Goal: Task Accomplishment & Management: Complete application form

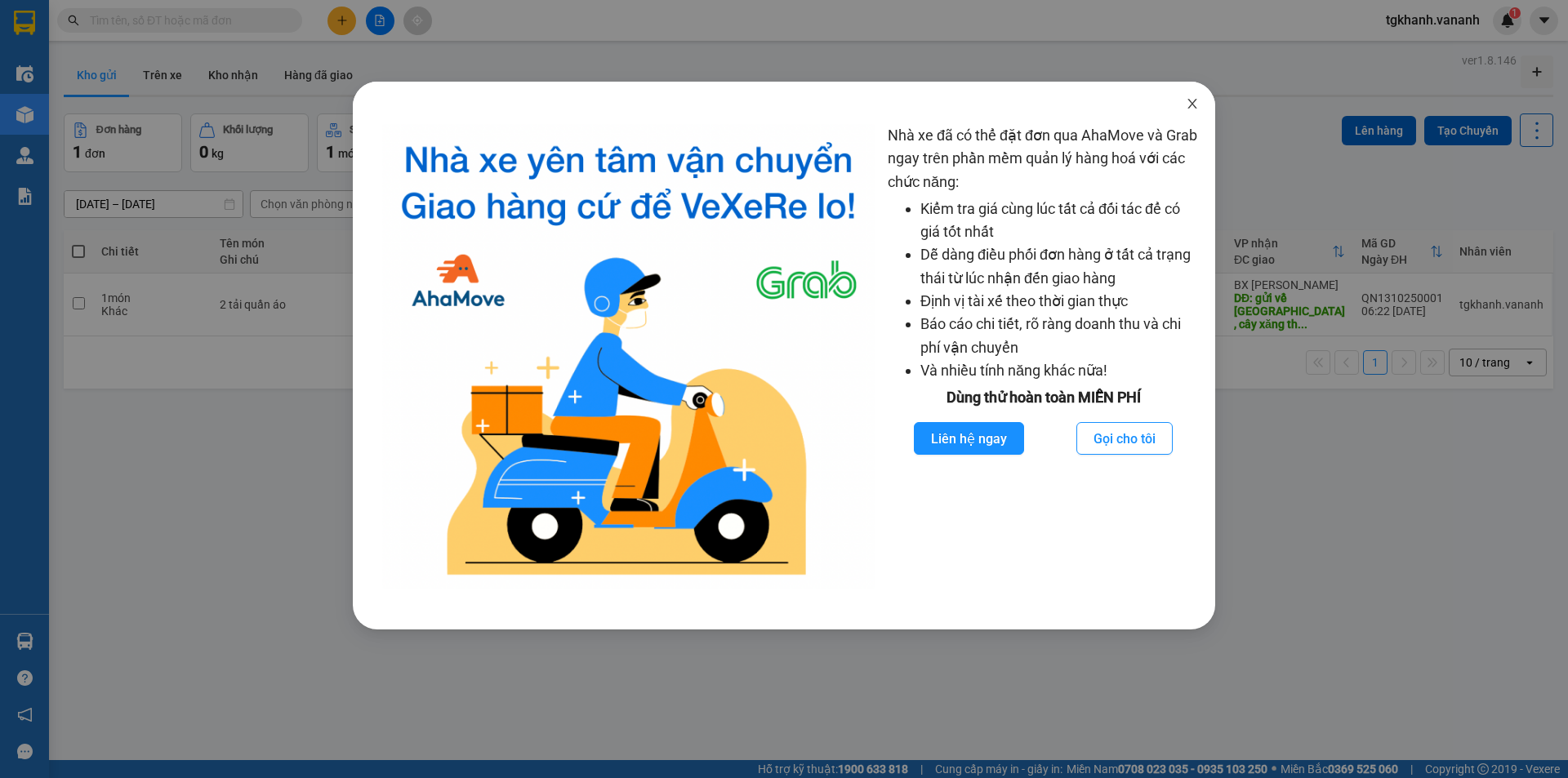
click at [1187, 93] on span "Close" at bounding box center [1192, 105] width 46 height 46
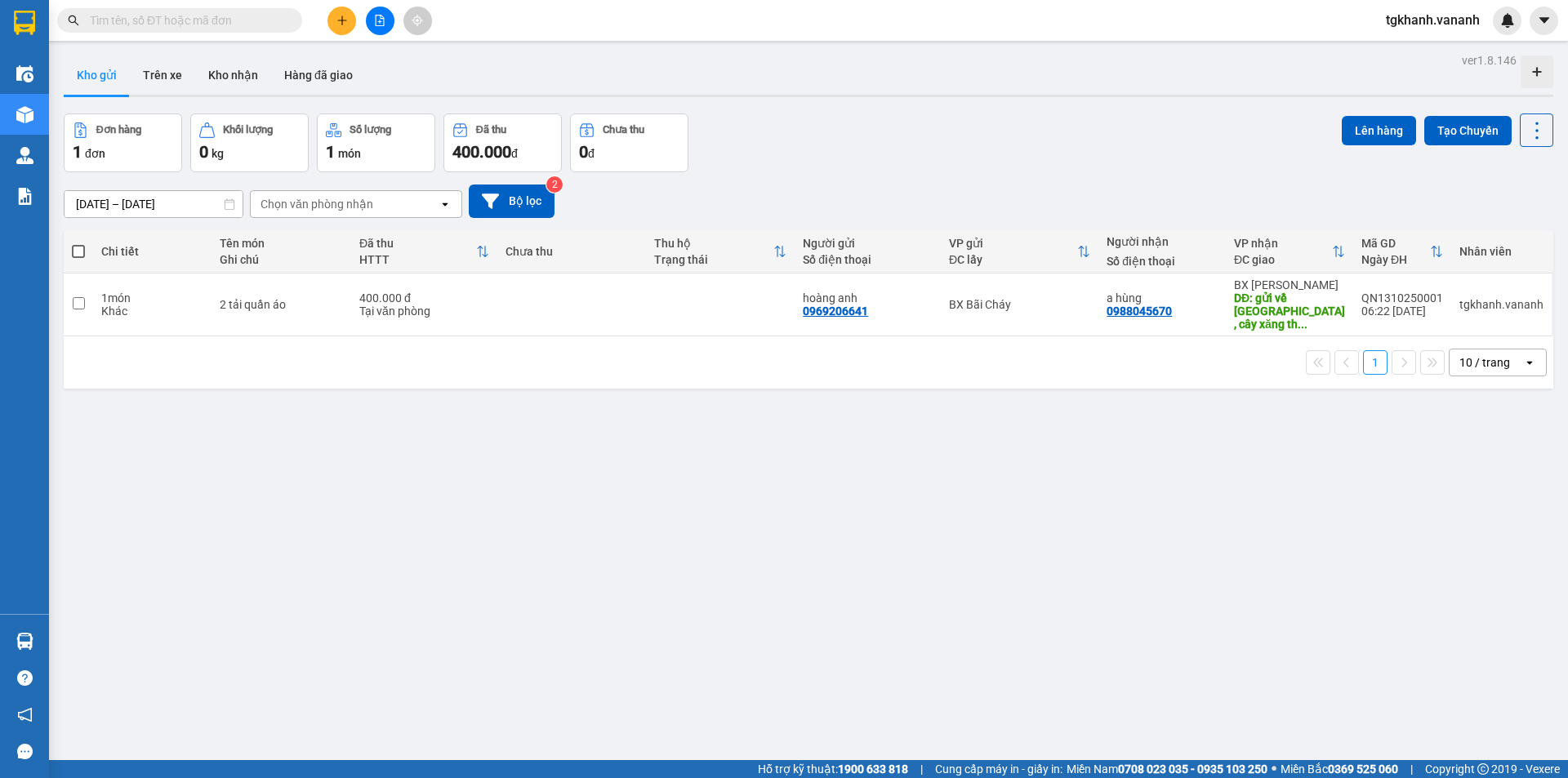
click at [166, 19] on input "text" at bounding box center [187, 21] width 193 height 18
click at [258, 14] on input "text" at bounding box center [187, 21] width 193 height 18
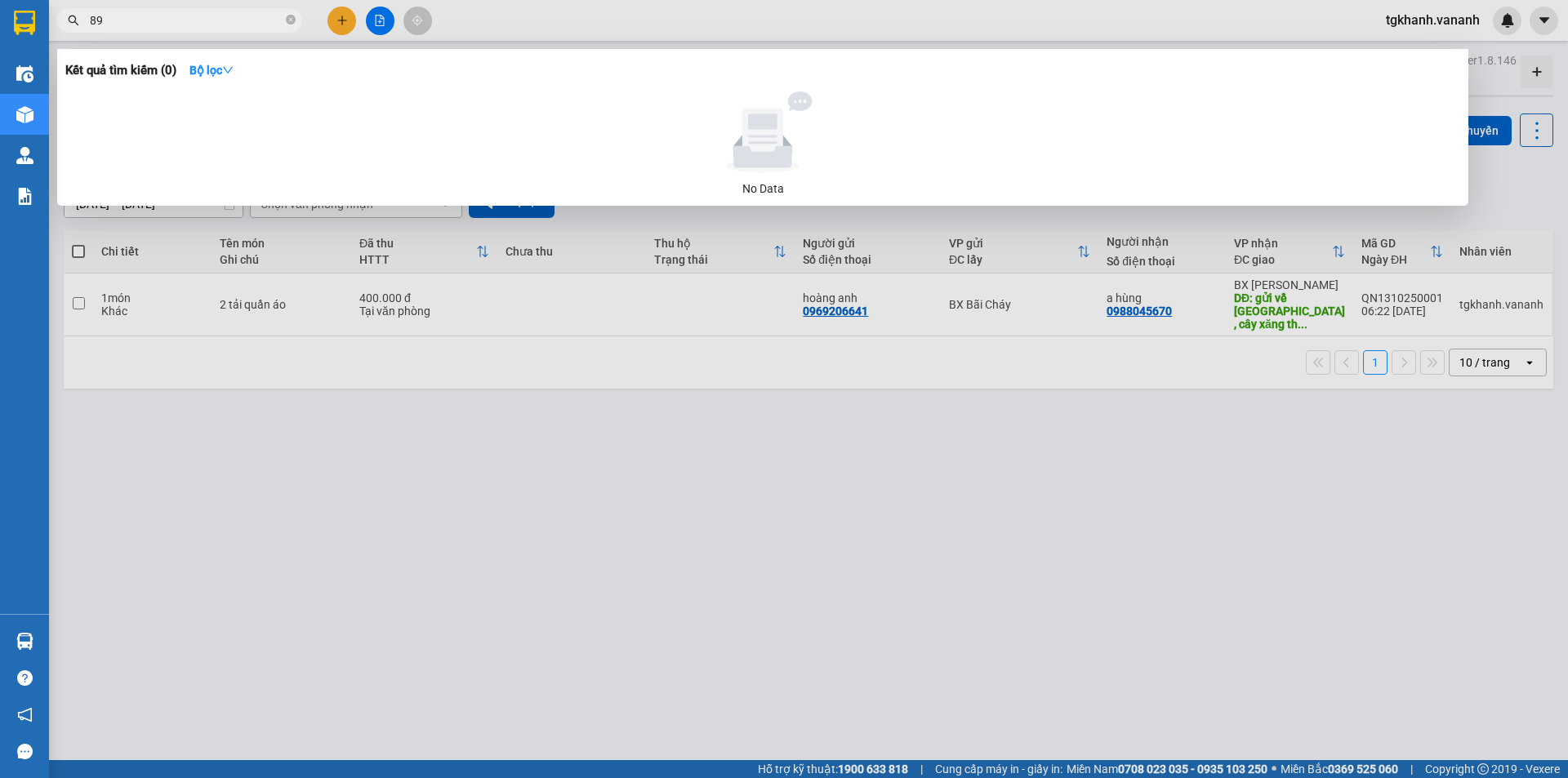
type input "8"
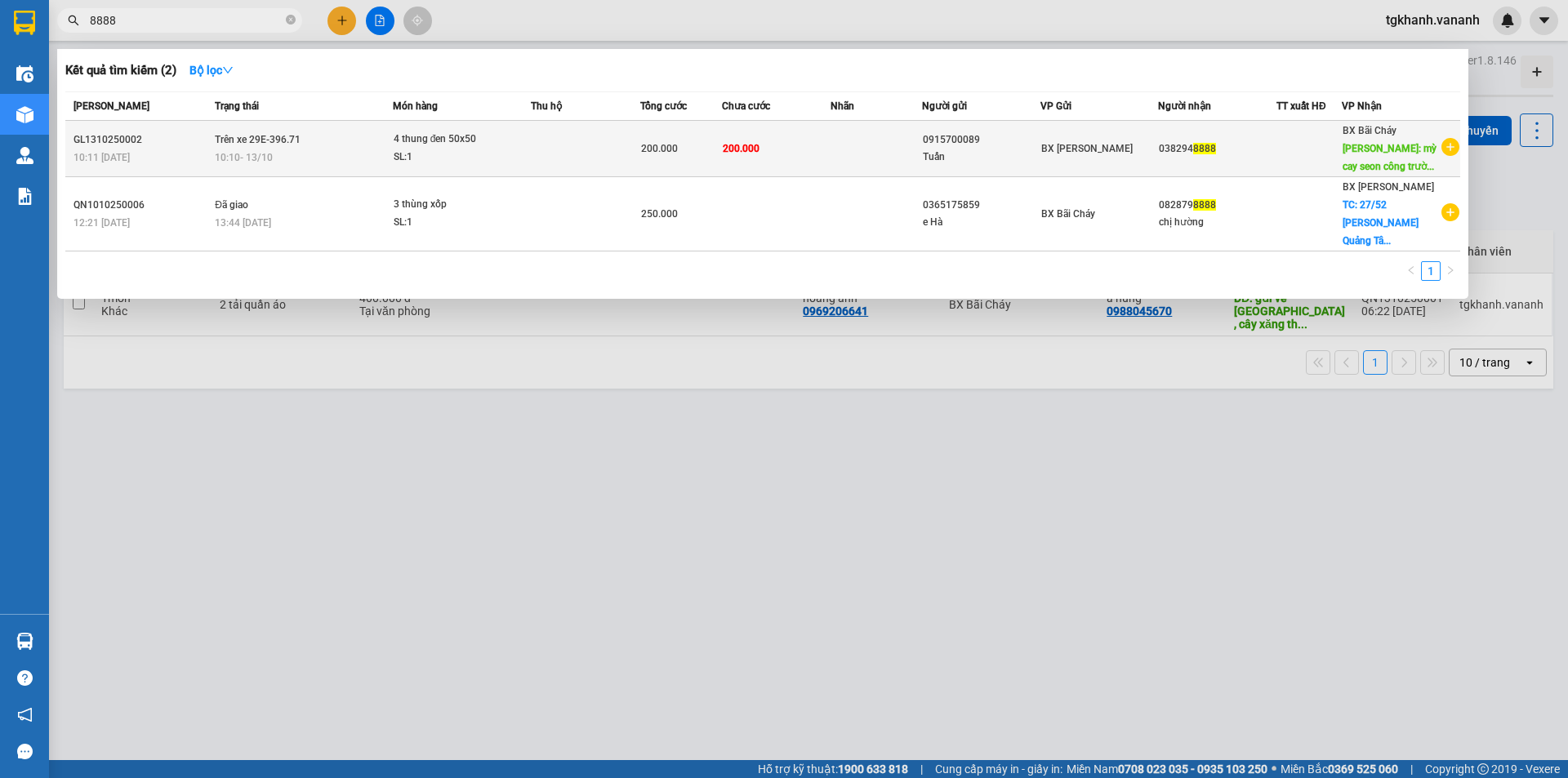
type input "8888"
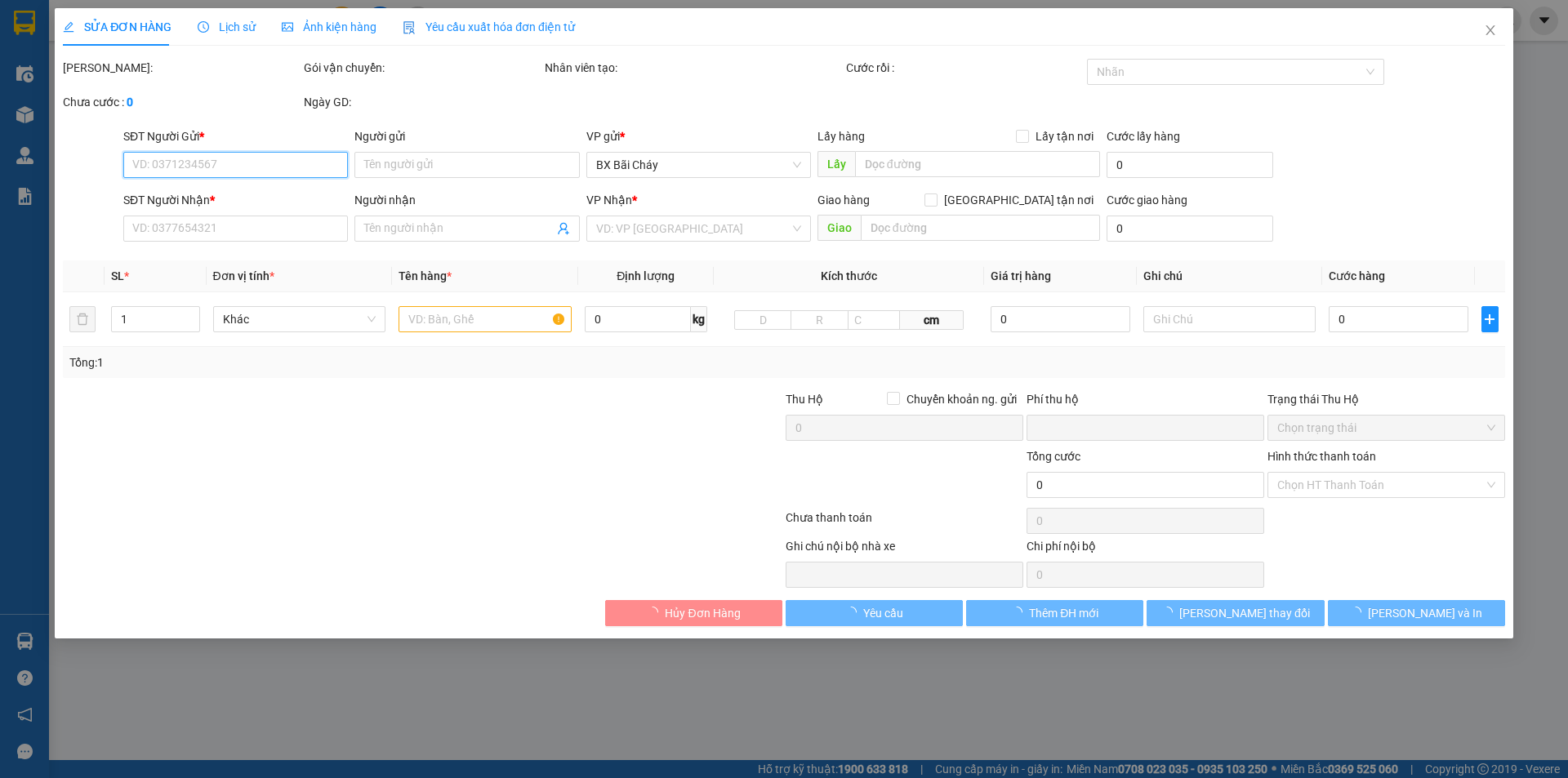
type input "0915700089"
type input "Tuấn"
type input "0382948888"
type input "mỳ cay seon công trường cao đẳng y tế hạ long"
type input "0"
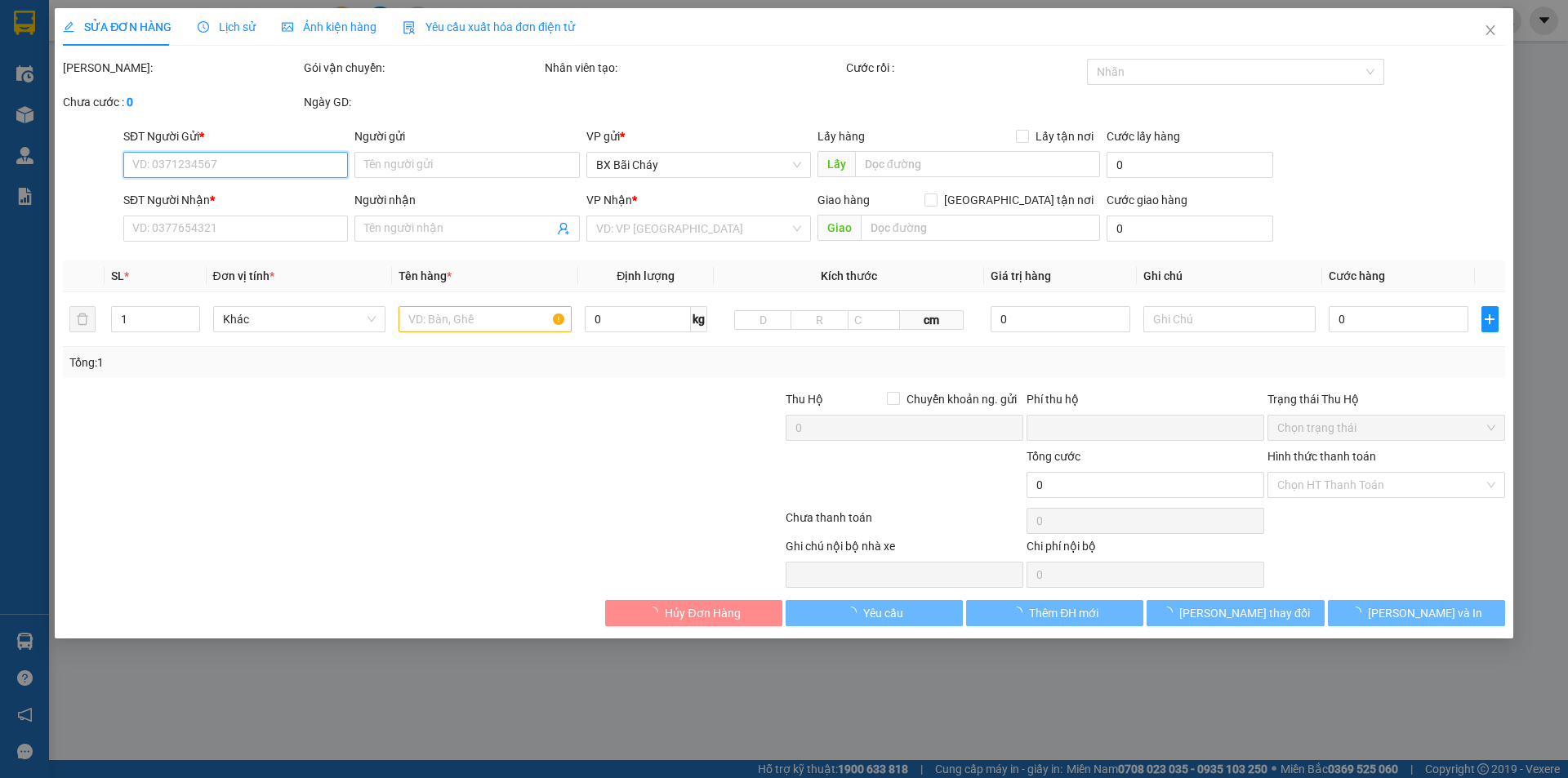
type input "200.000"
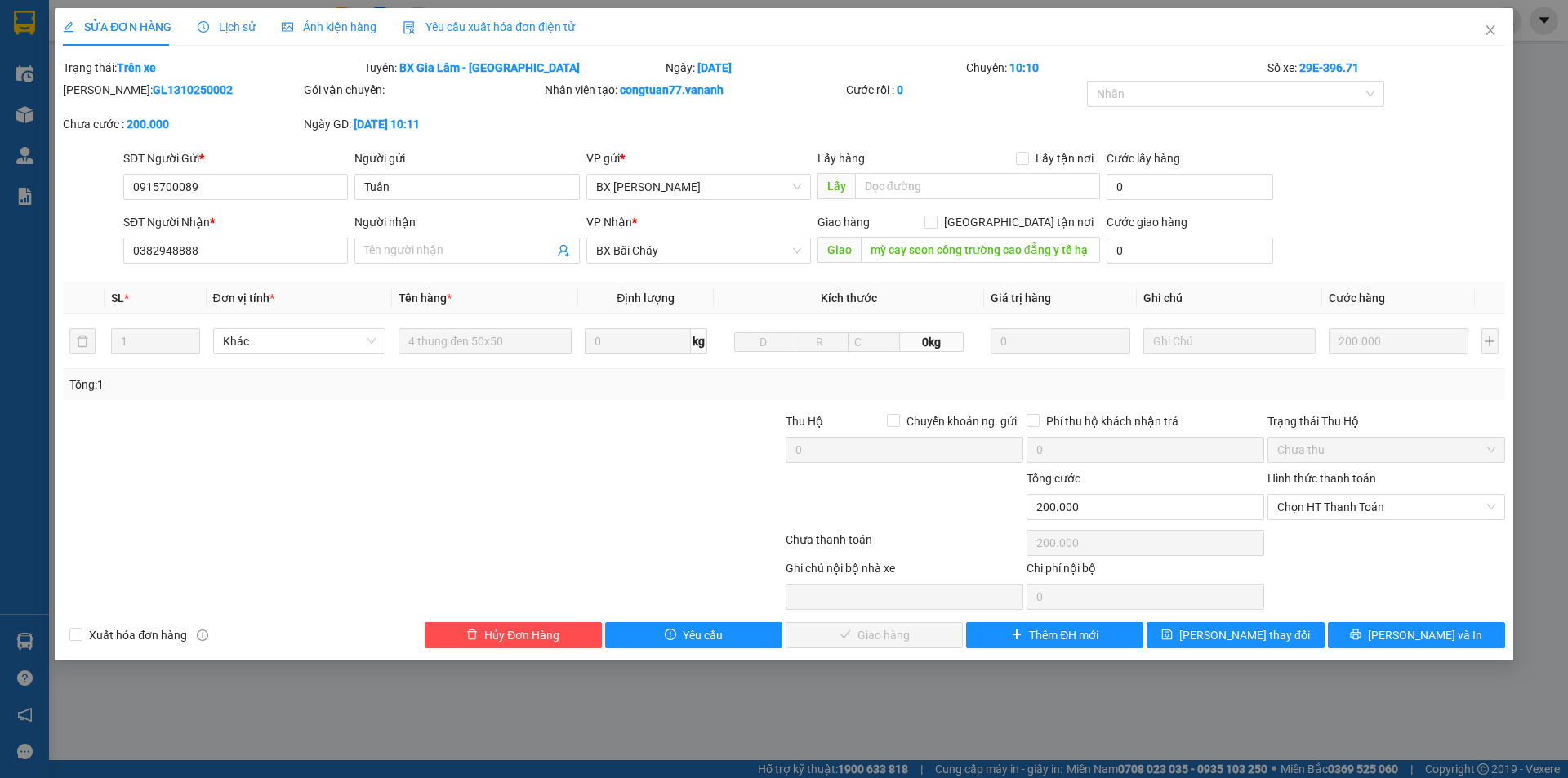
drag, startPoint x: 106, startPoint y: 87, endPoint x: 239, endPoint y: 99, distance: 133.5
click at [239, 99] on div "[PERSON_NAME]: GL1310250002" at bounding box center [181, 98] width 241 height 34
copy b "GL1310250002"
click at [1482, 39] on span "Close" at bounding box center [1490, 31] width 46 height 46
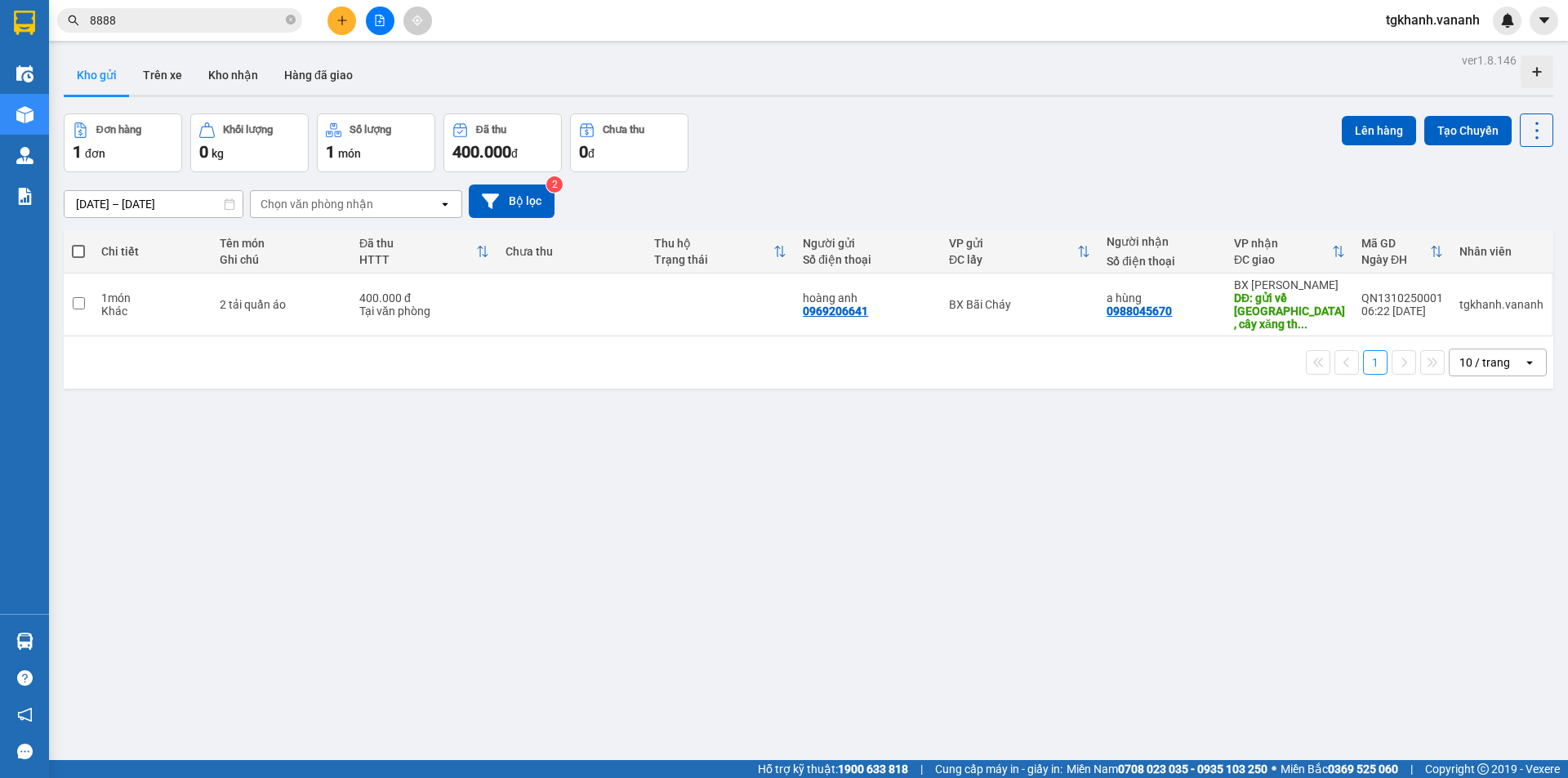
click at [181, 9] on span "8888" at bounding box center [179, 20] width 245 height 24
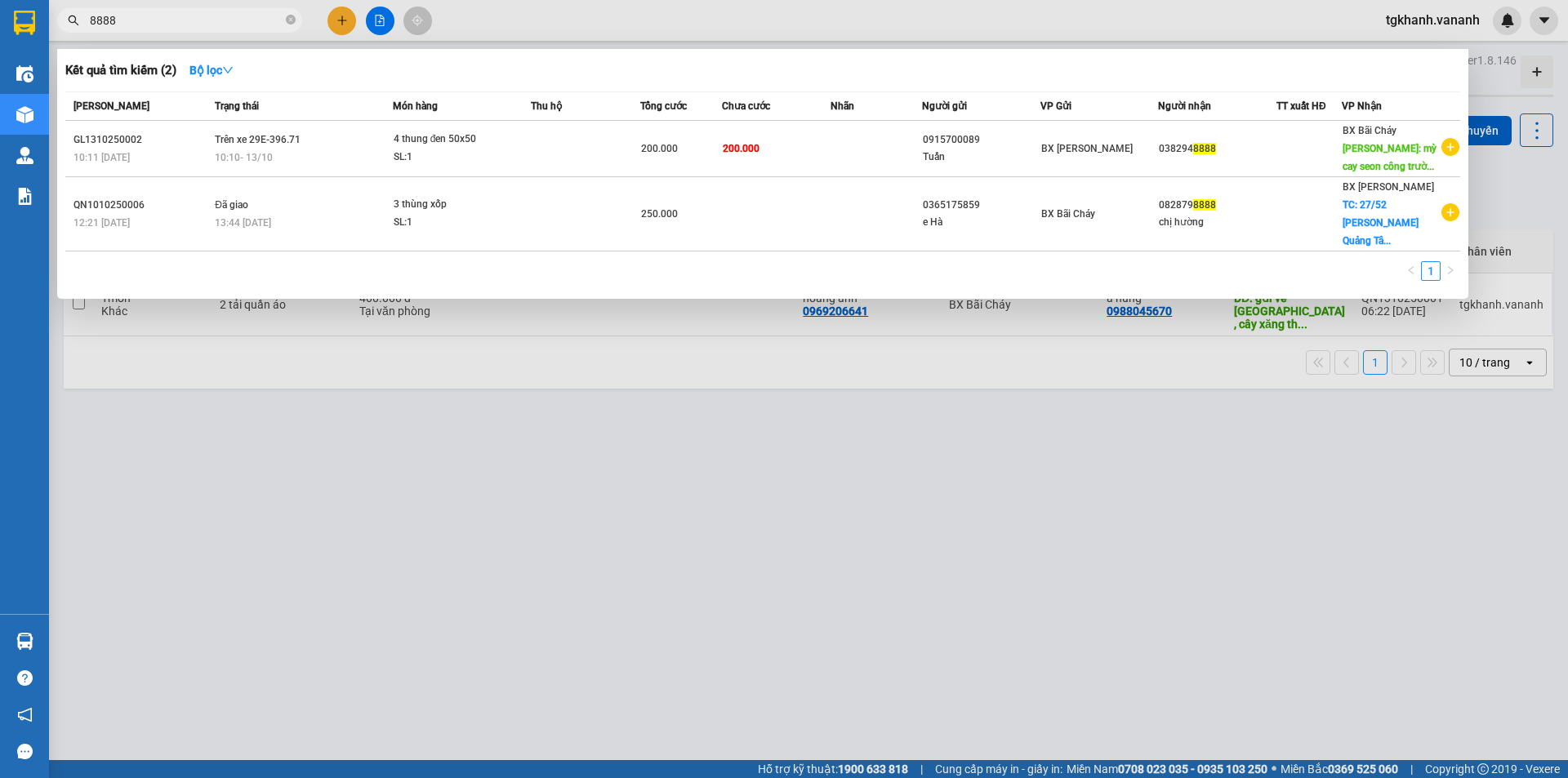
click at [181, 17] on input "8888" at bounding box center [187, 21] width 193 height 18
type input "8"
type input "8888"
click at [844, 506] on div at bounding box center [784, 389] width 1568 height 778
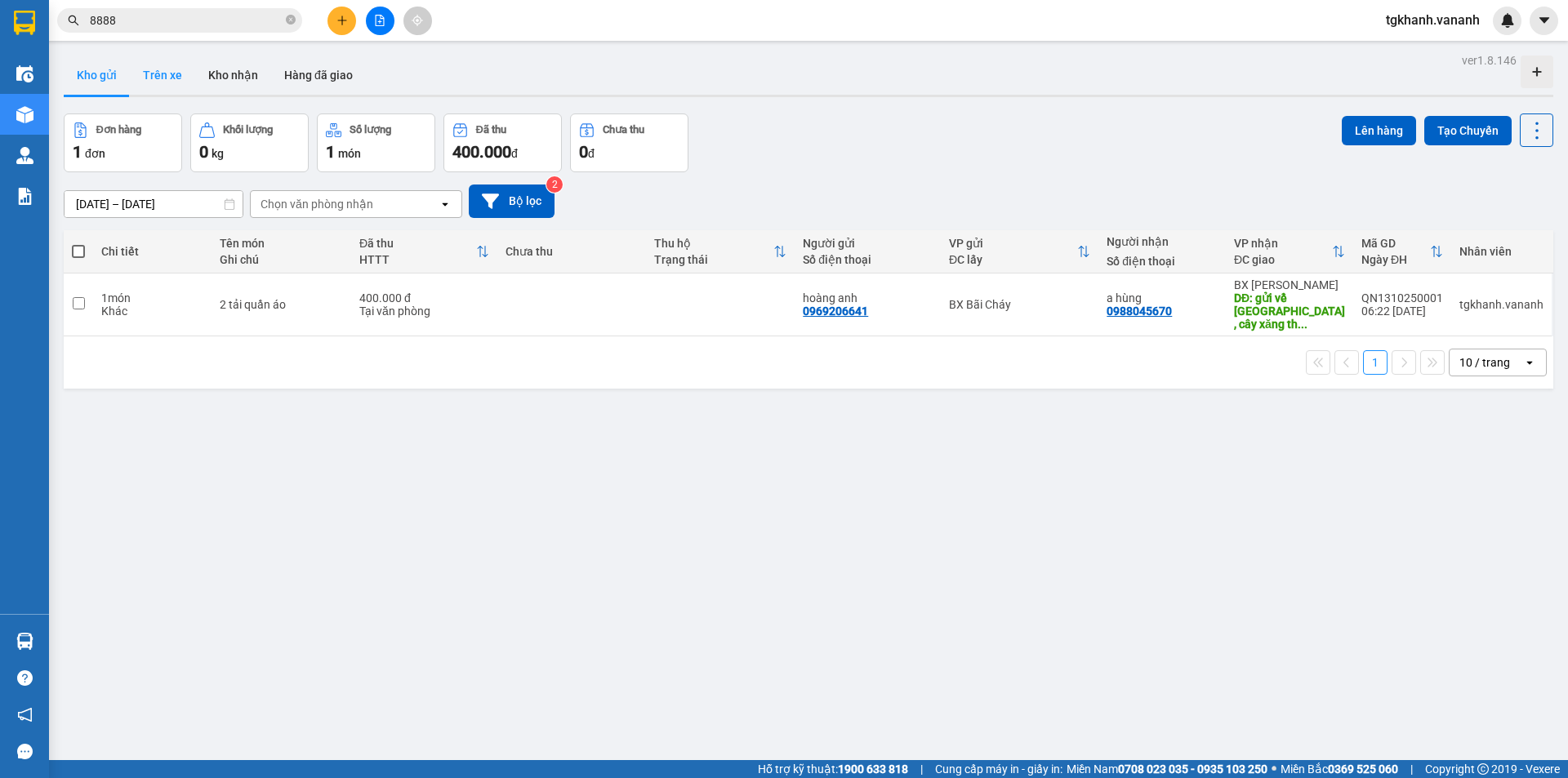
click at [178, 83] on button "Trên xe" at bounding box center [162, 75] width 65 height 39
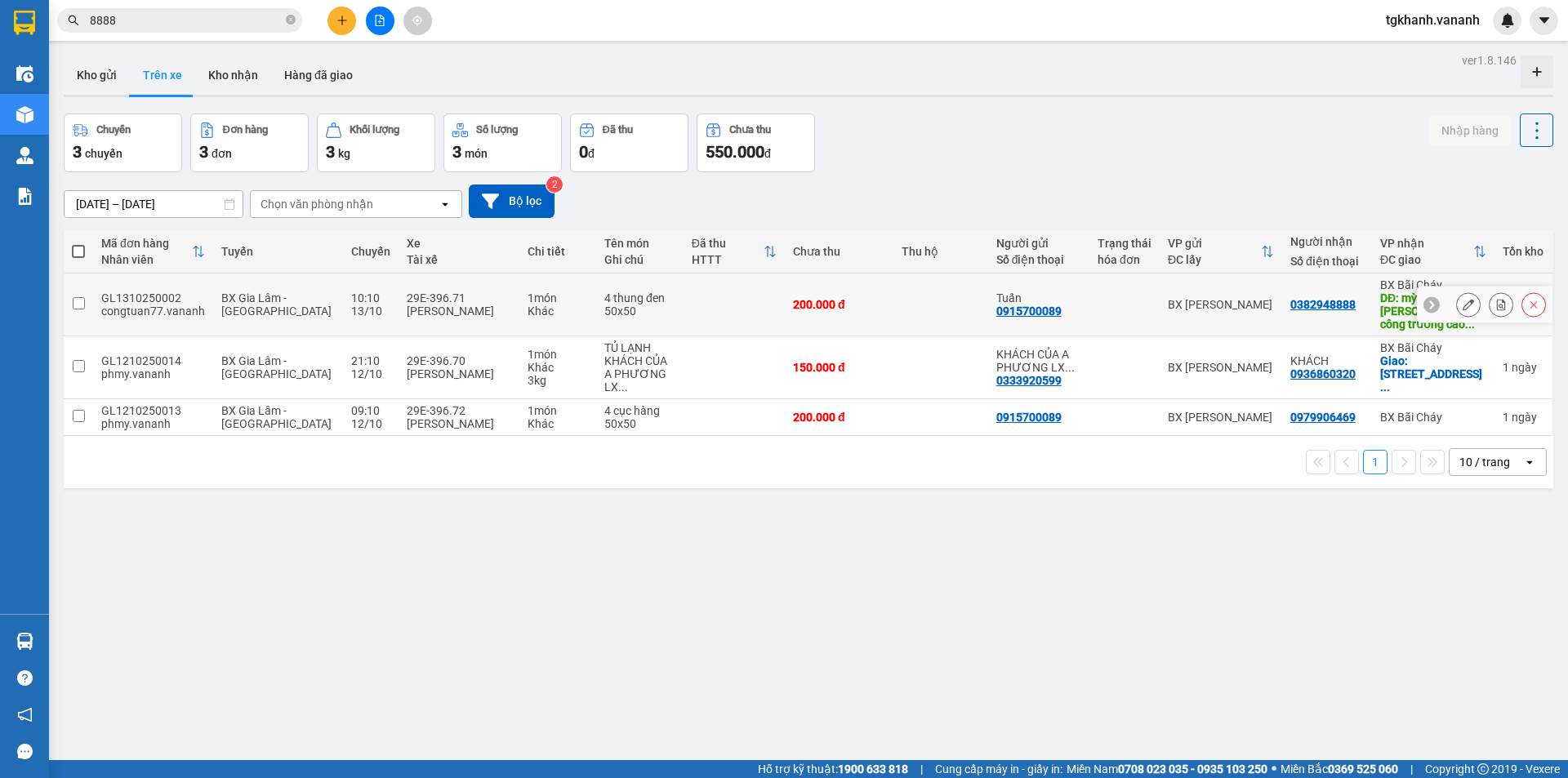
click at [912, 307] on td at bounding box center [940, 305] width 95 height 63
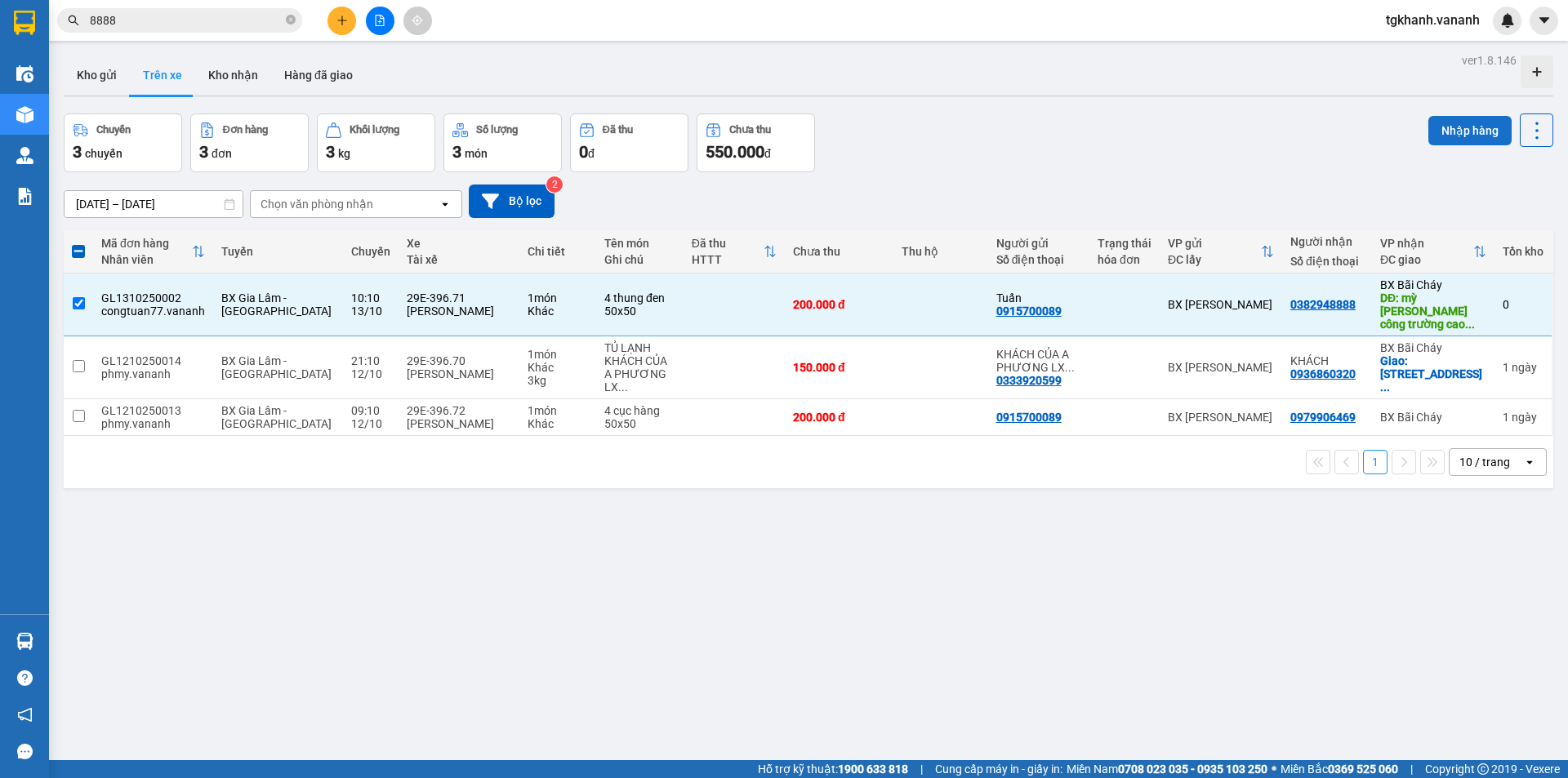
click at [1458, 132] on button "Nhập hàng" at bounding box center [1470, 131] width 83 height 30
checkbox input "false"
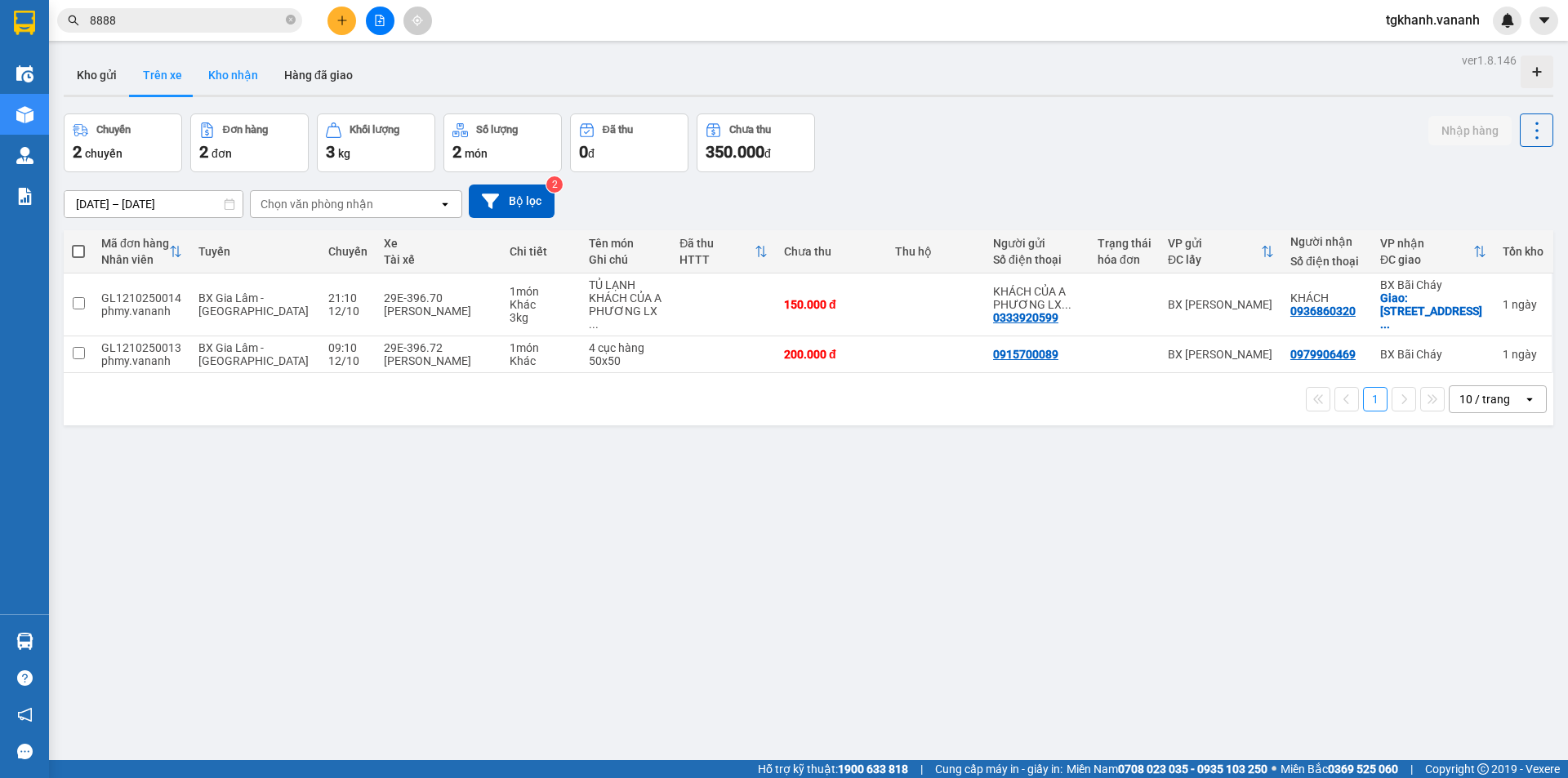
click at [226, 87] on button "Kho nhận" at bounding box center [233, 75] width 76 height 39
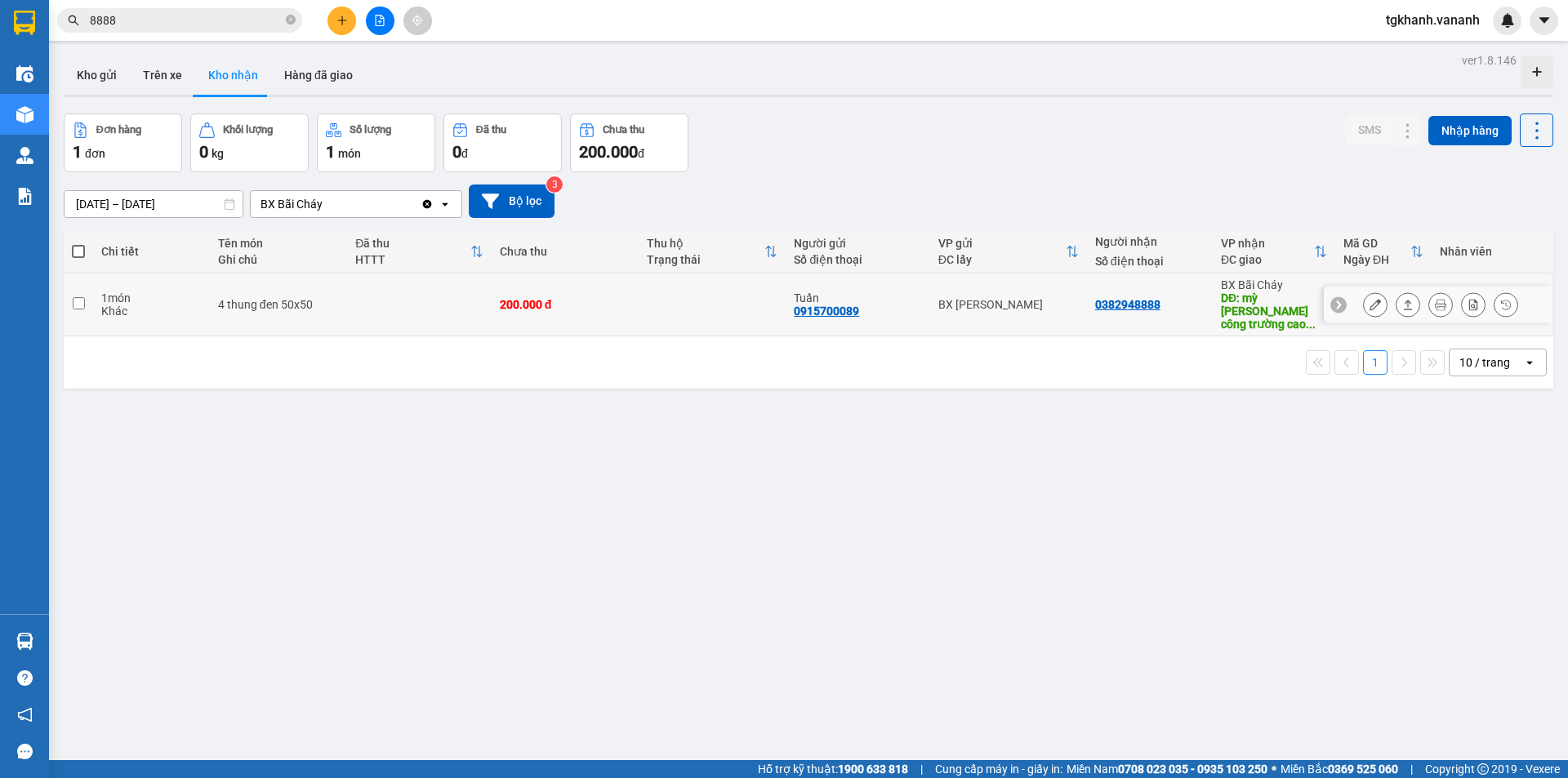
click at [423, 290] on td at bounding box center [418, 305] width 143 height 63
checkbox input "true"
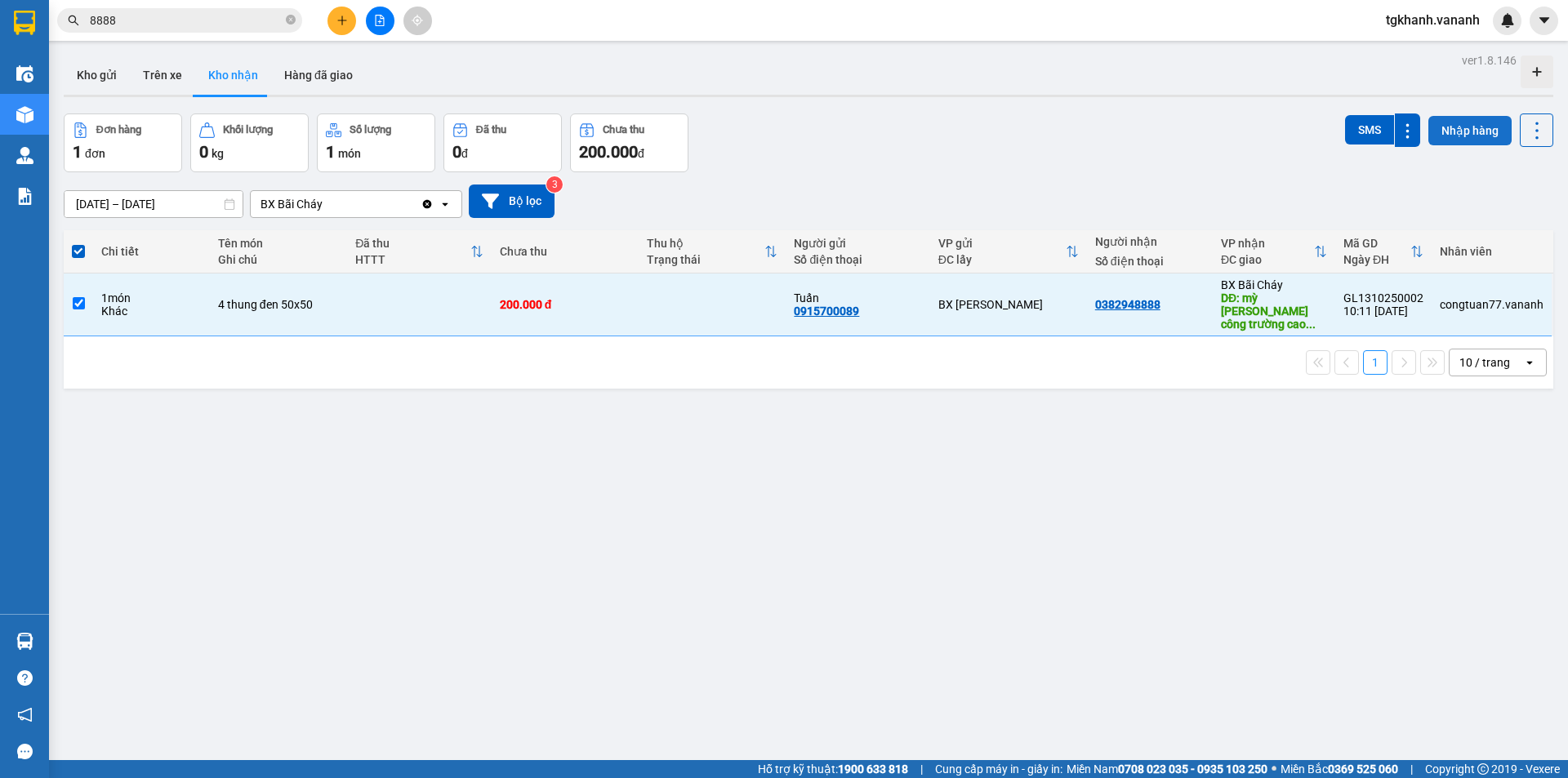
click at [1464, 134] on button "Nhập hàng" at bounding box center [1470, 131] width 83 height 30
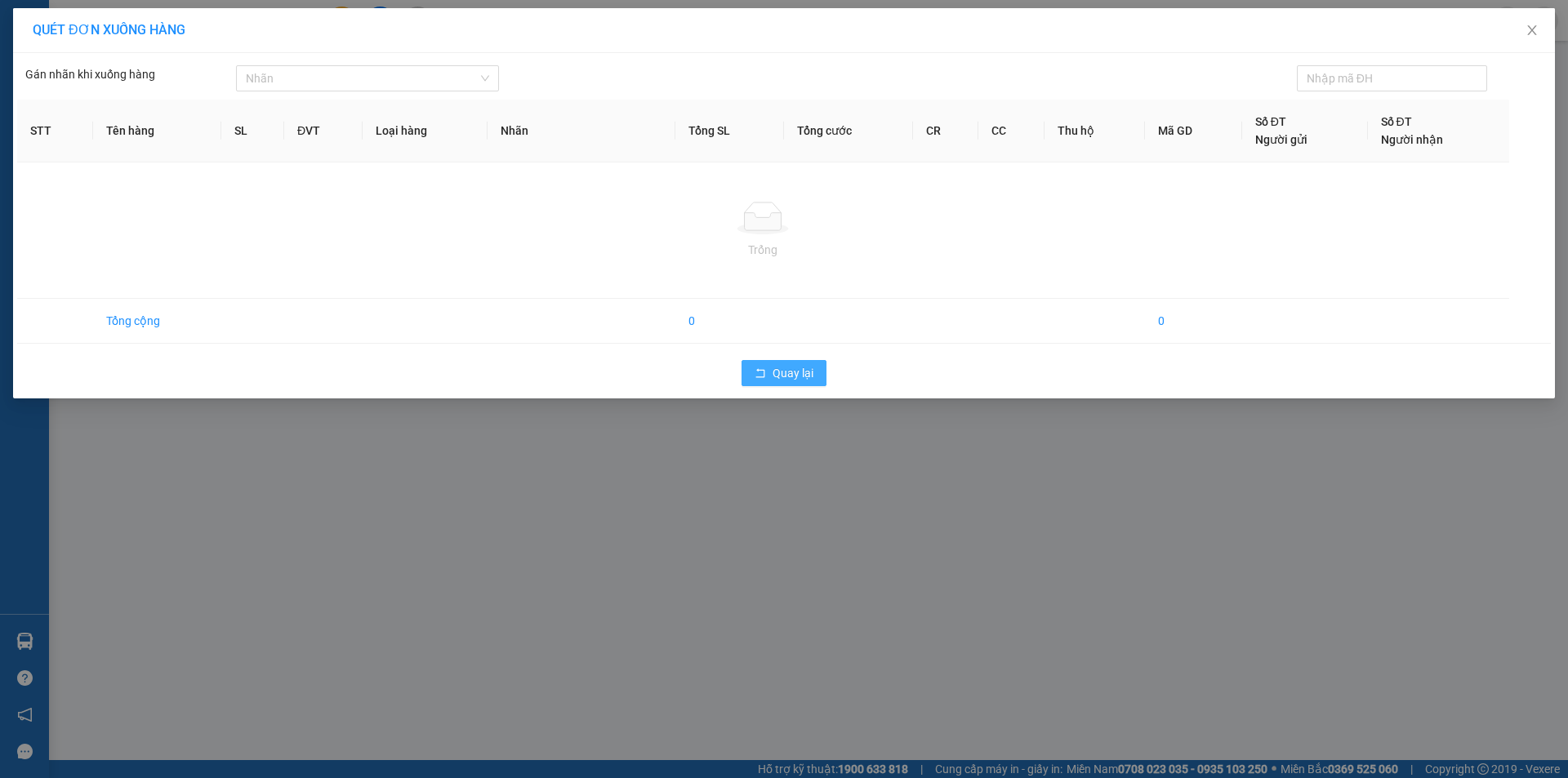
click at [802, 376] on span "Quay lại" at bounding box center [793, 373] width 41 height 18
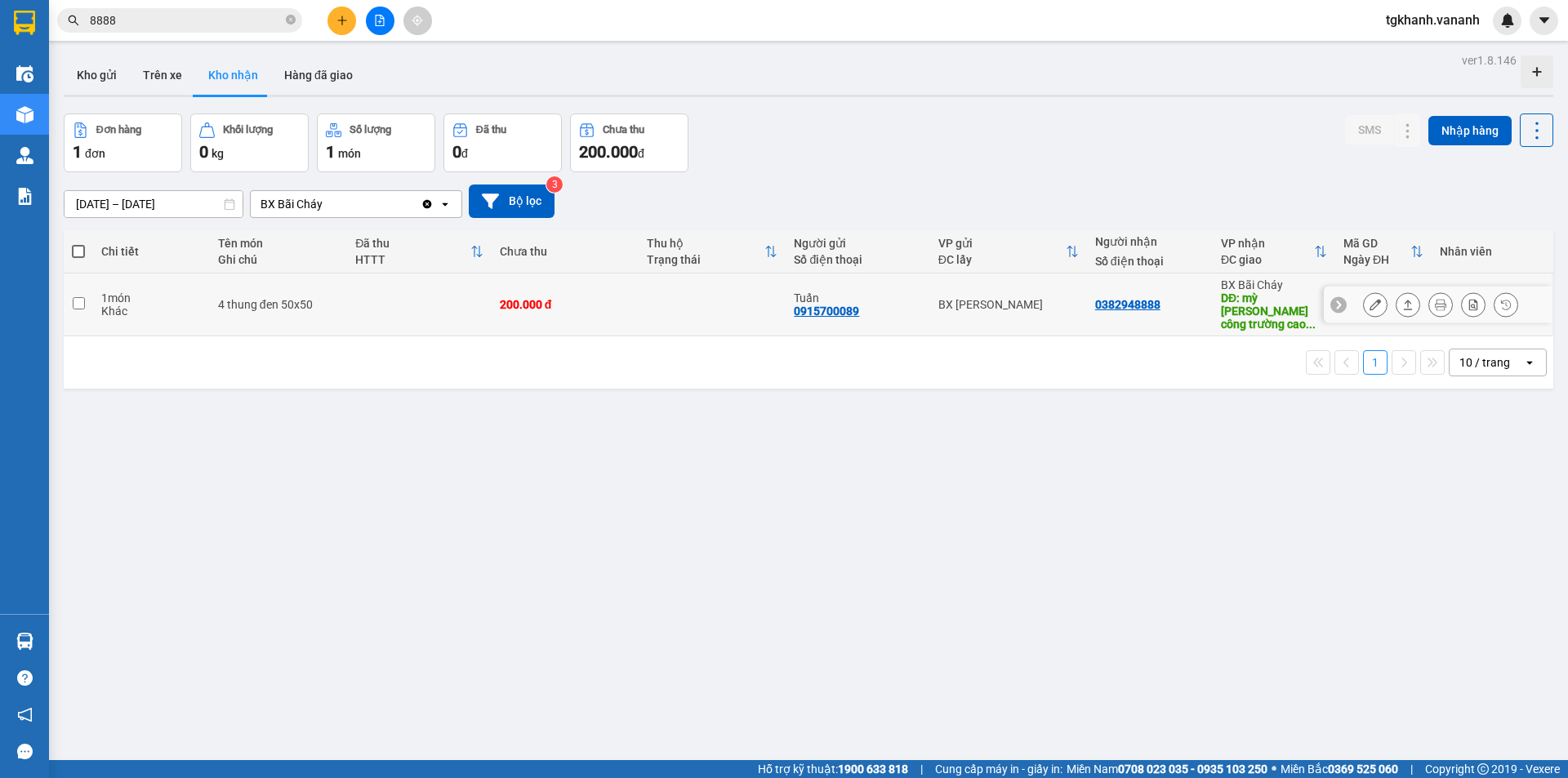
click at [77, 297] on input "checkbox" at bounding box center [79, 304] width 13 height 13
checkbox input "true"
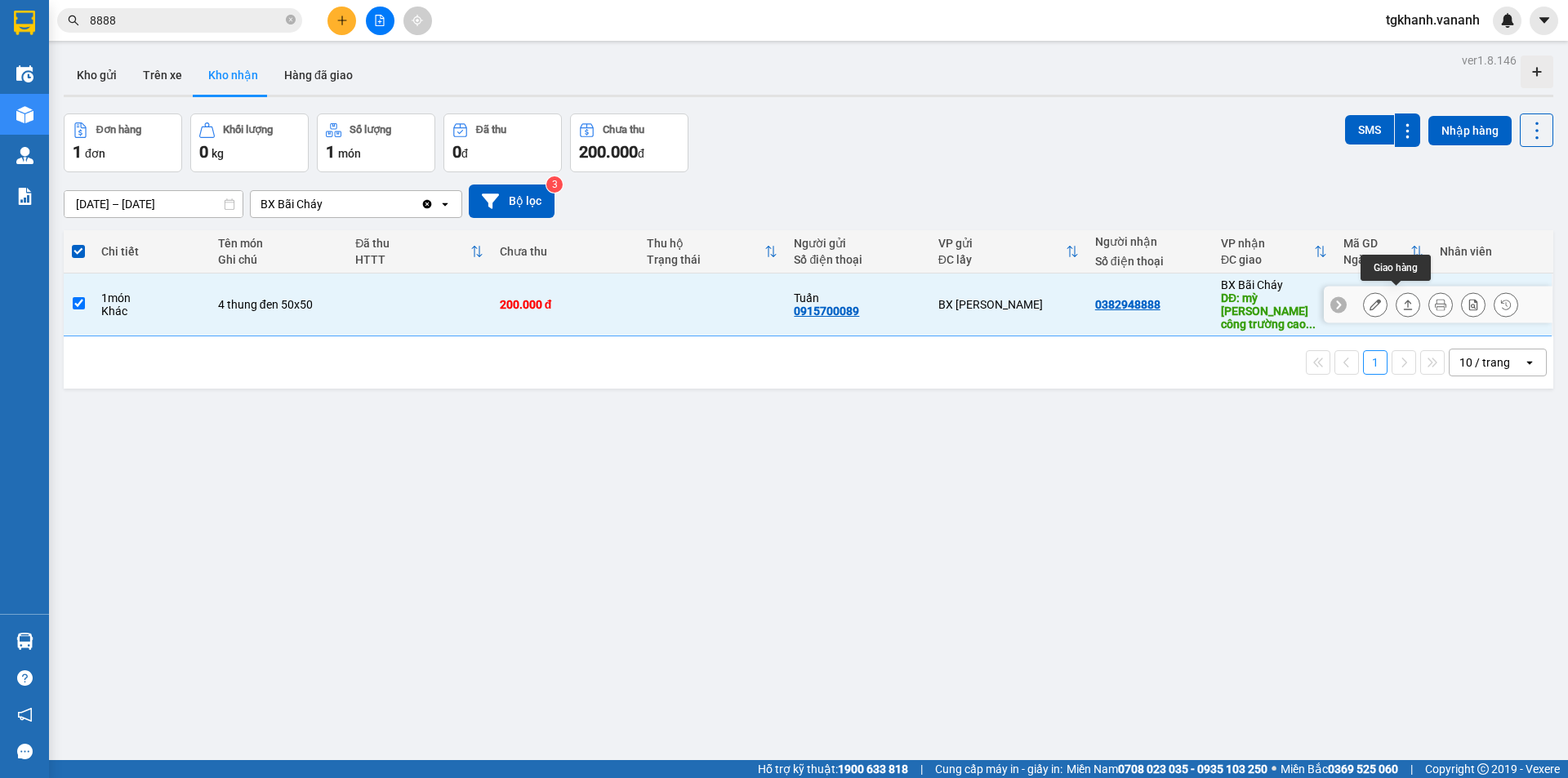
click at [1402, 298] on icon at bounding box center [1408, 304] width 12 height 12
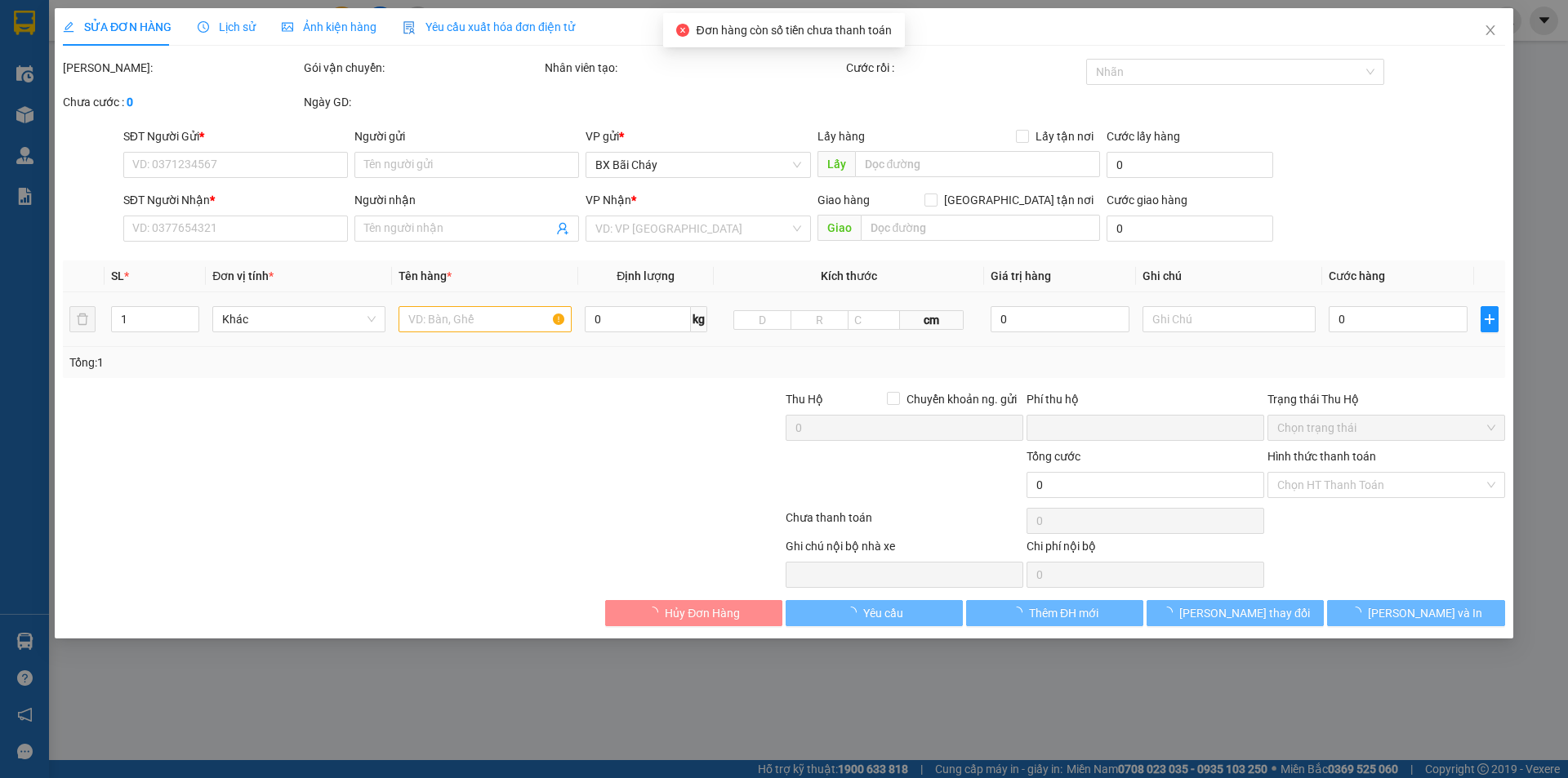
type input "0915700089"
type input "Tuấn"
type input "0382948888"
type input "mỳ cay seon công trường cao đẳng y tế hạ long"
type input "0"
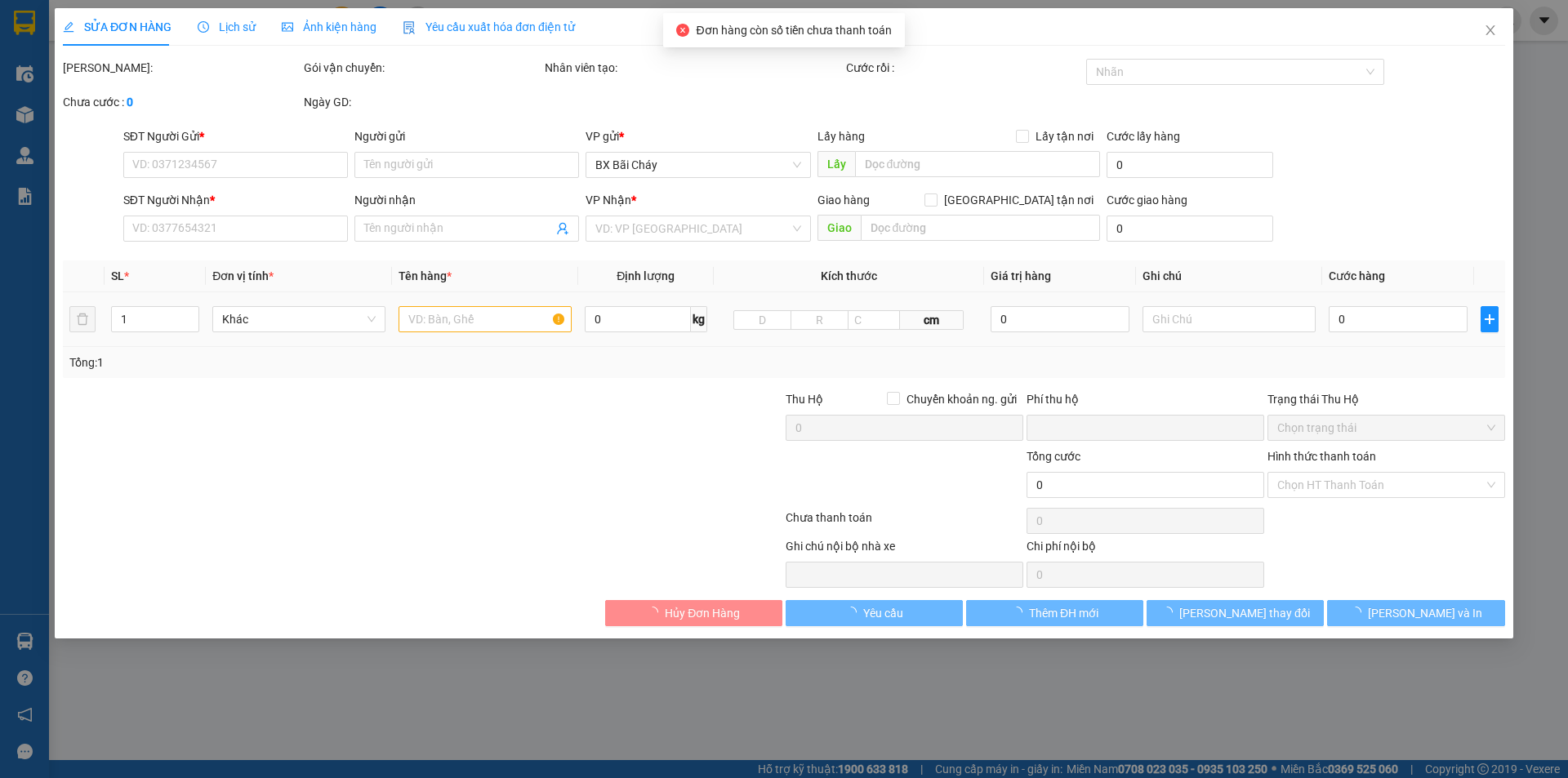
type input "200.000"
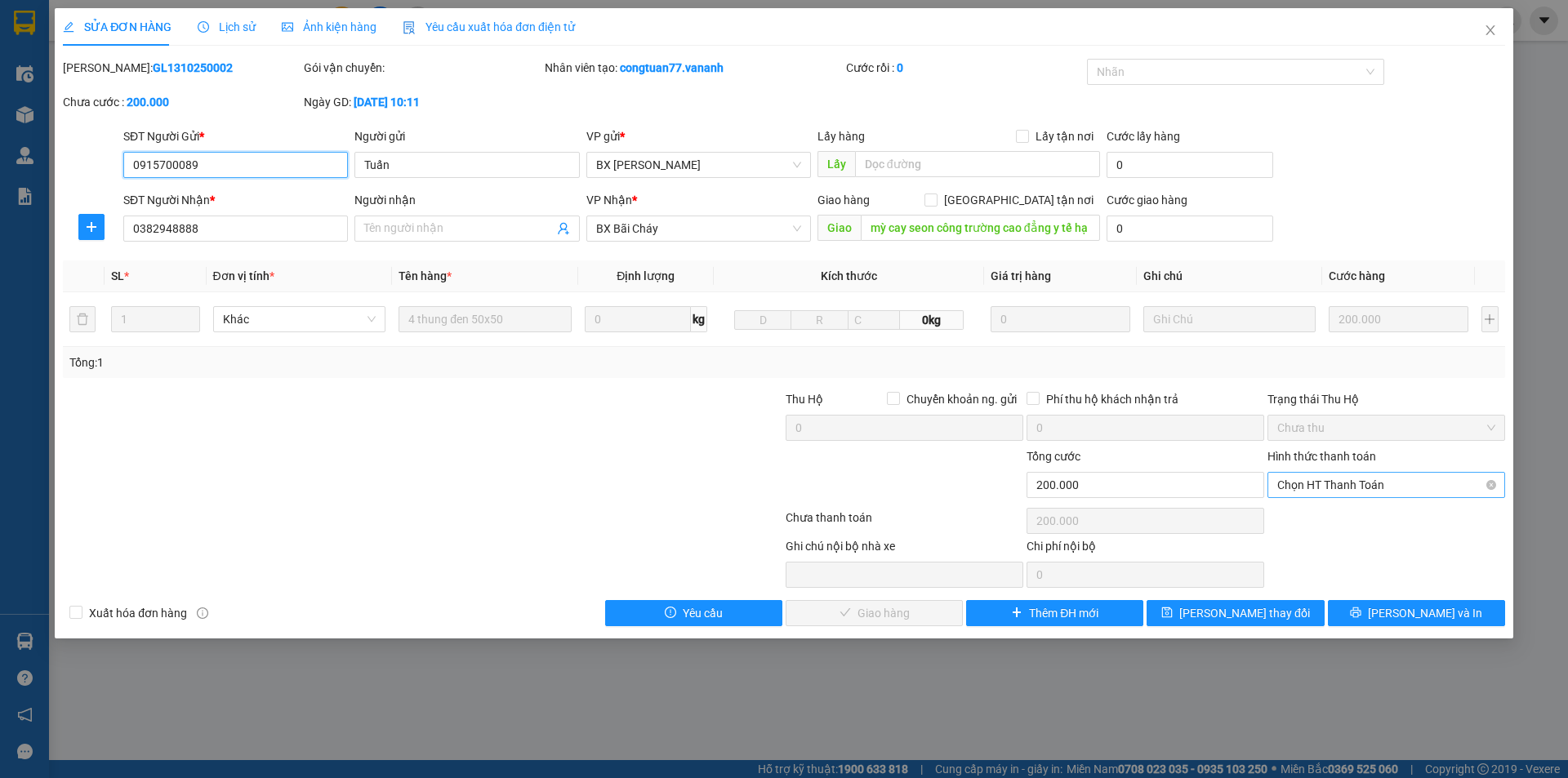
click at [1364, 490] on span "Chọn HT Thanh Toán" at bounding box center [1386, 484] width 218 height 24
click at [1317, 515] on div "Tại văn phòng" at bounding box center [1386, 517] width 218 height 18
type input "0"
click at [896, 616] on span "[PERSON_NAME] và Giao hàng" at bounding box center [894, 613] width 157 height 18
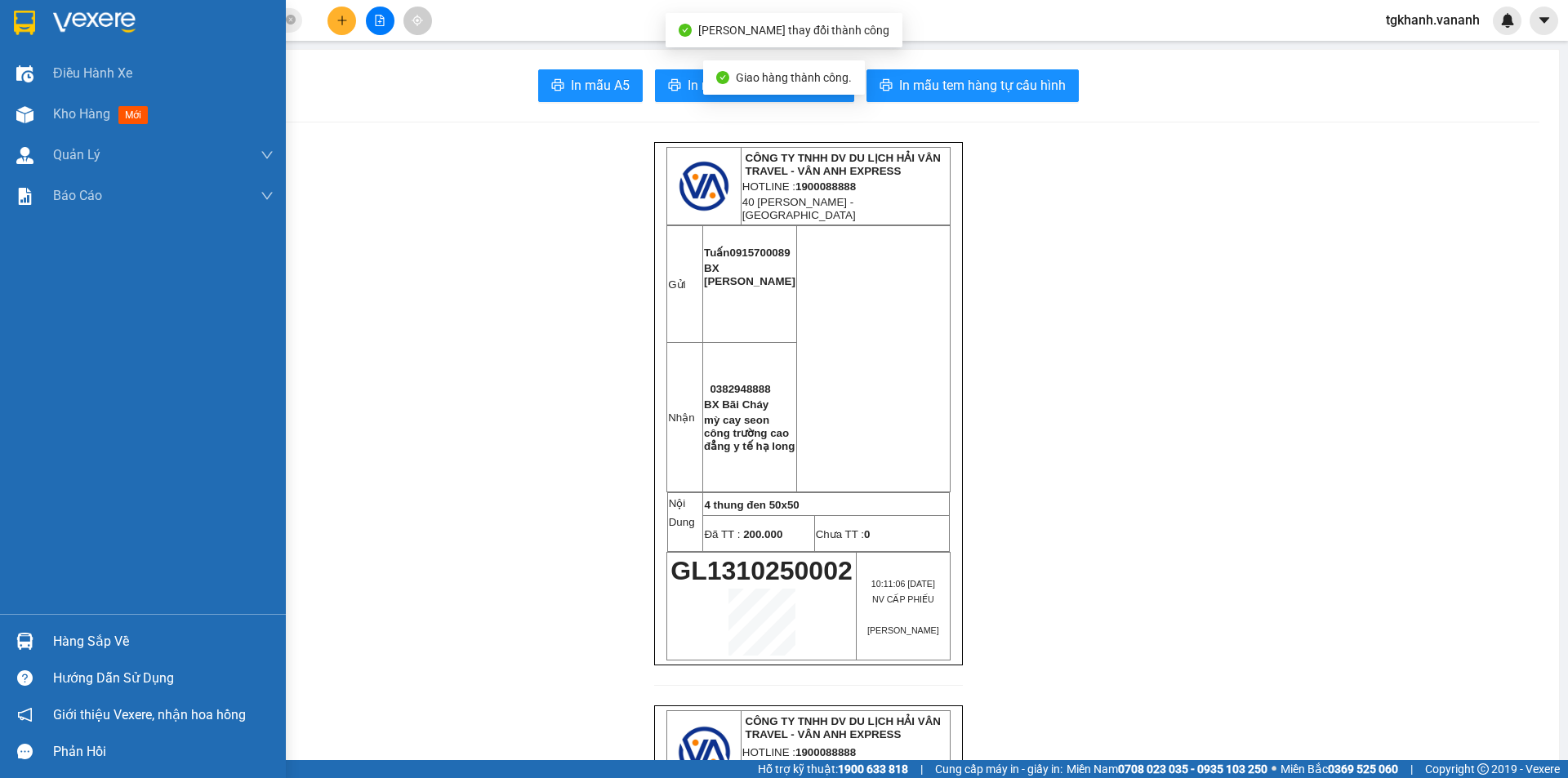
click at [27, 113] on img at bounding box center [24, 114] width 17 height 17
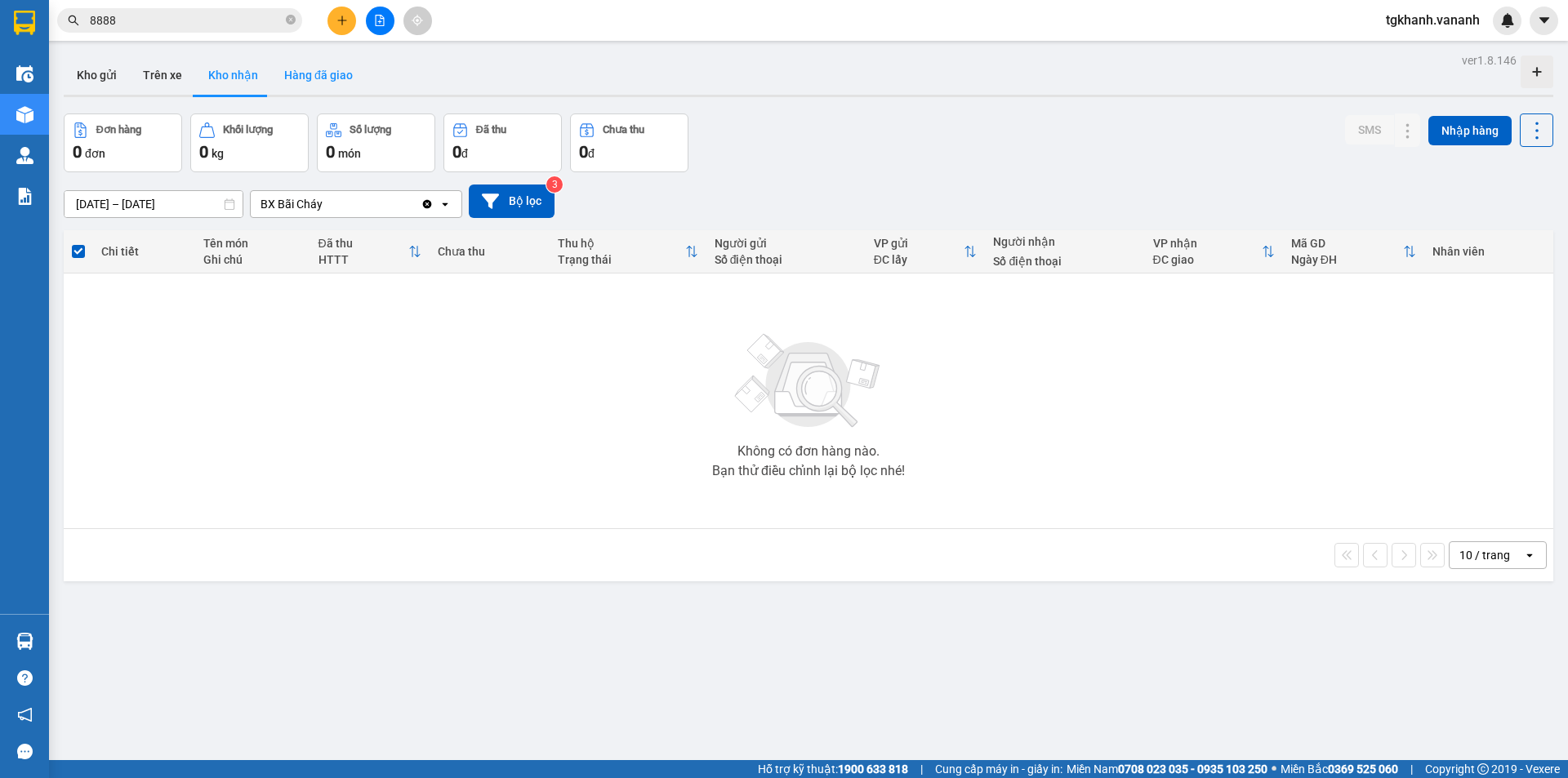
click at [298, 82] on button "Hàng đã giao" at bounding box center [318, 75] width 95 height 39
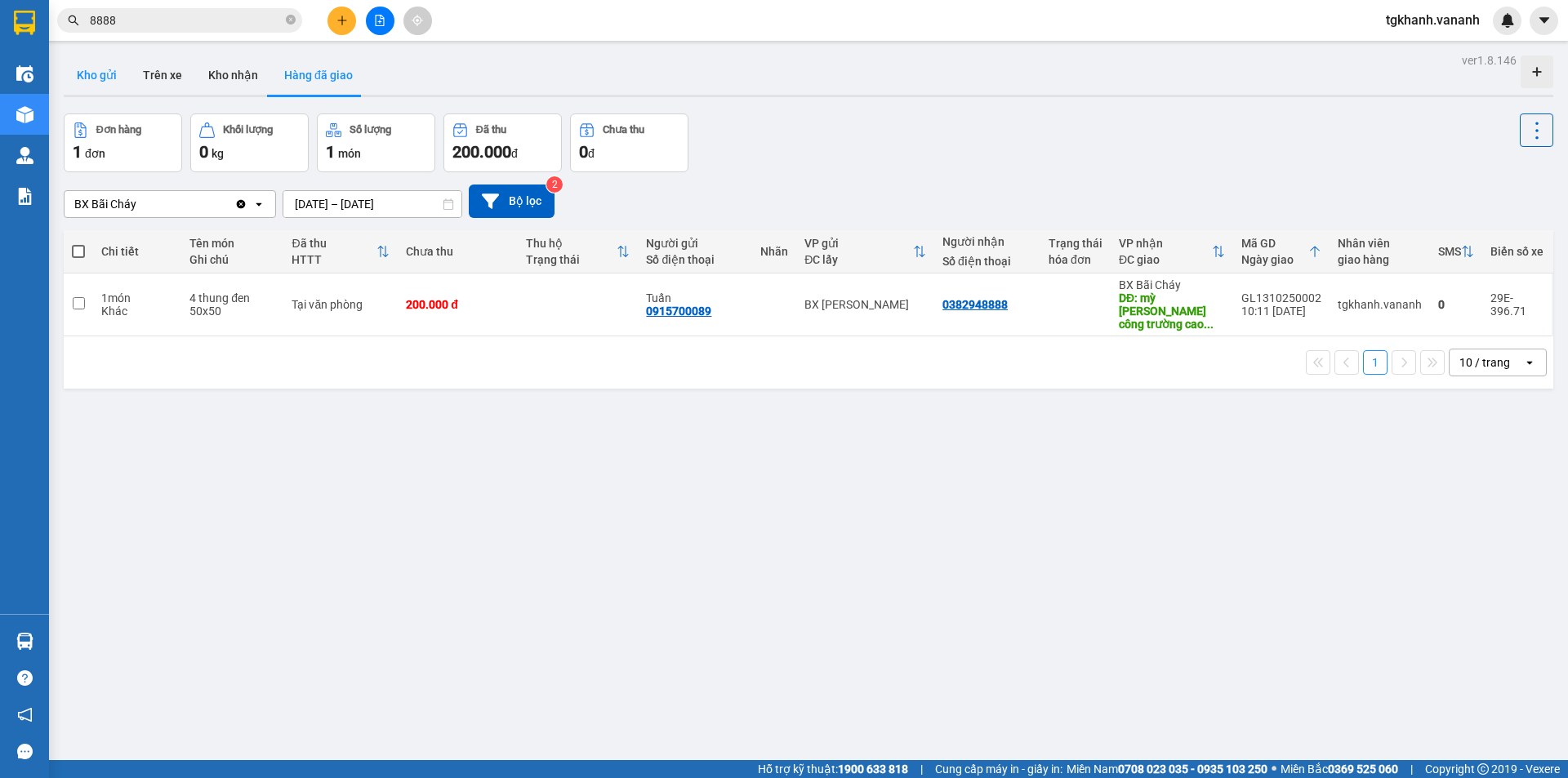
click at [101, 79] on button "Kho gửi" at bounding box center [96, 75] width 66 height 39
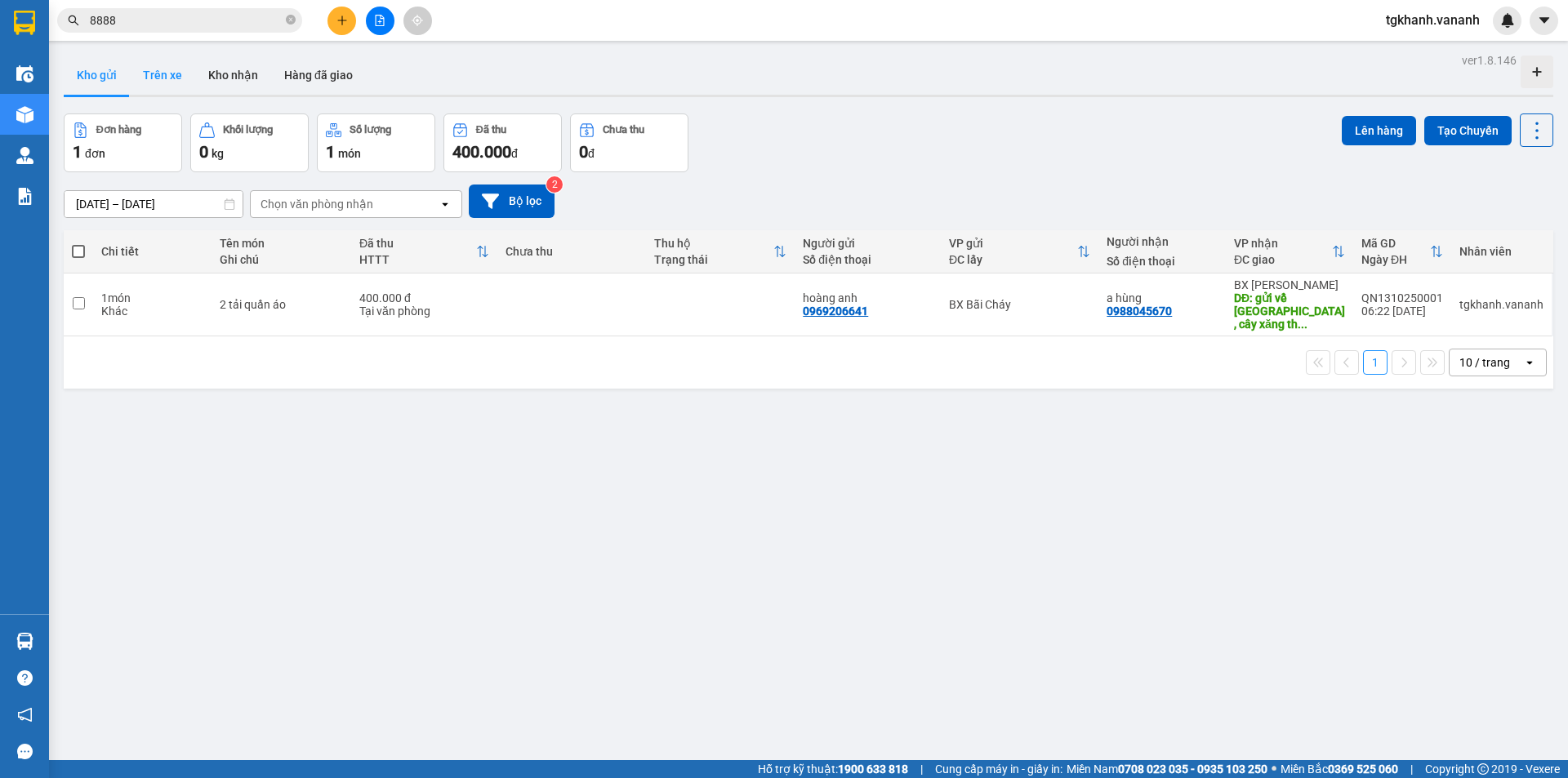
click at [171, 64] on button "Trên xe" at bounding box center [162, 75] width 65 height 39
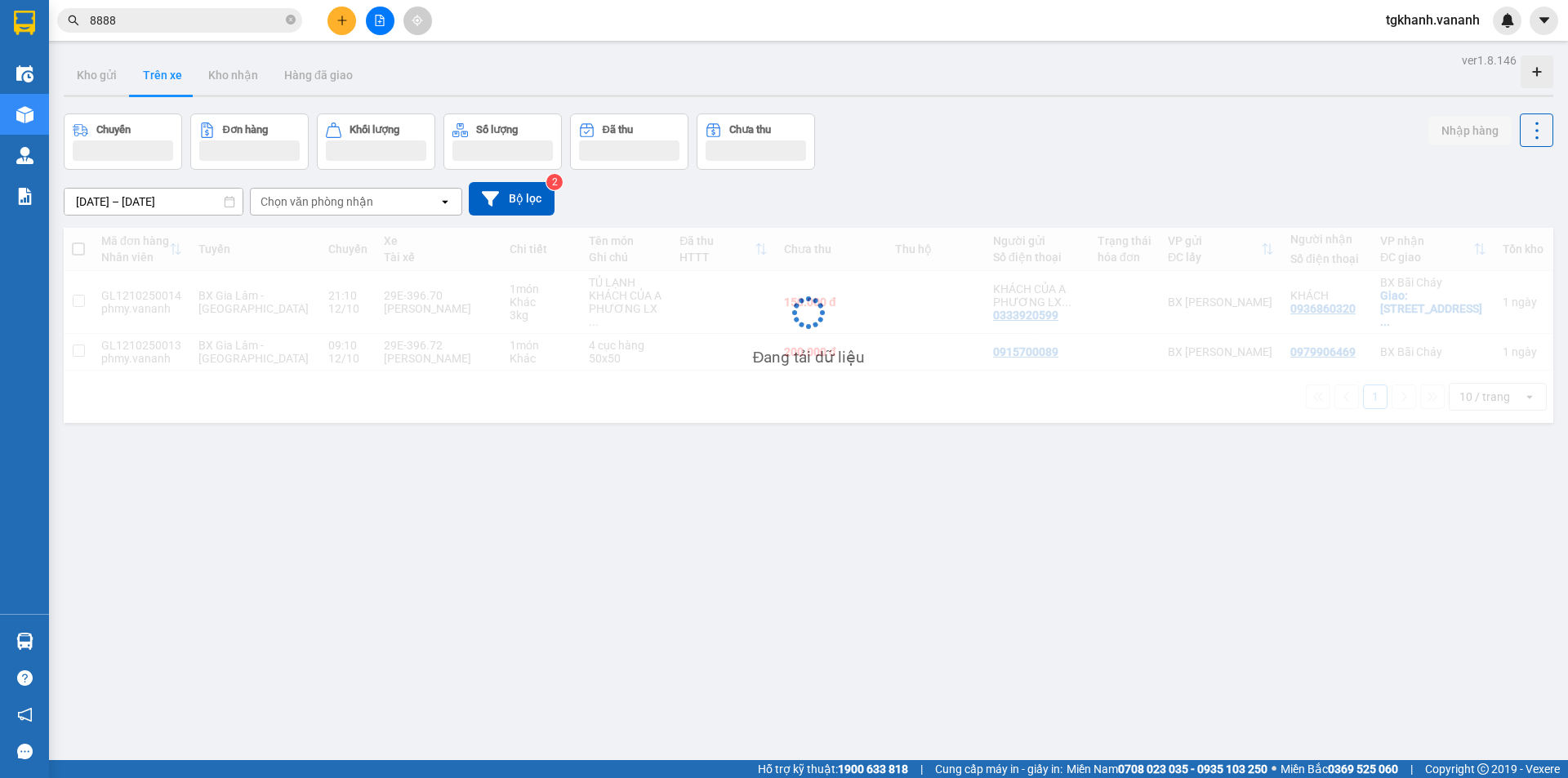
click at [138, 22] on input "8888" at bounding box center [187, 21] width 193 height 18
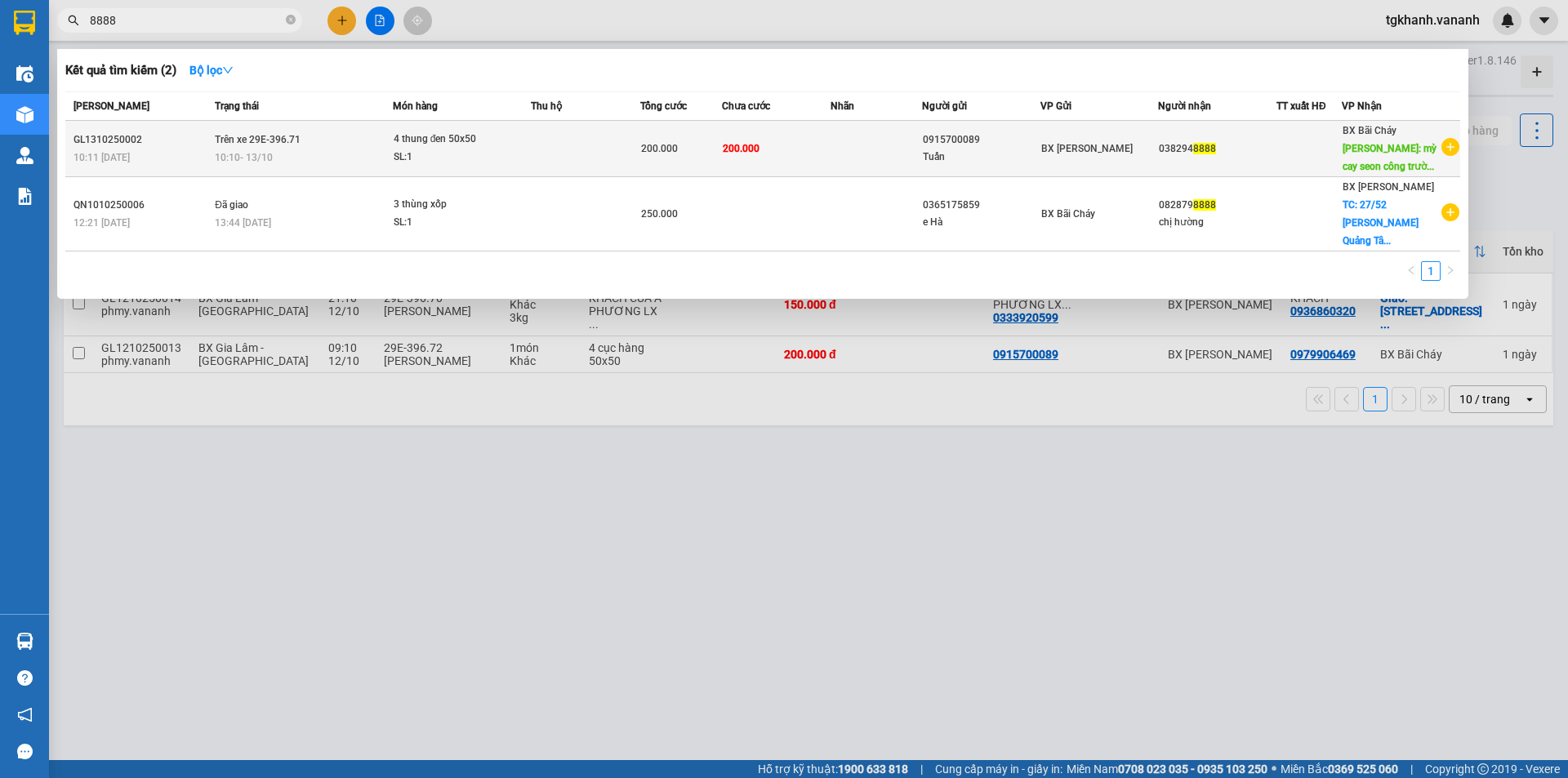
click at [609, 154] on td at bounding box center [585, 149] width 109 height 56
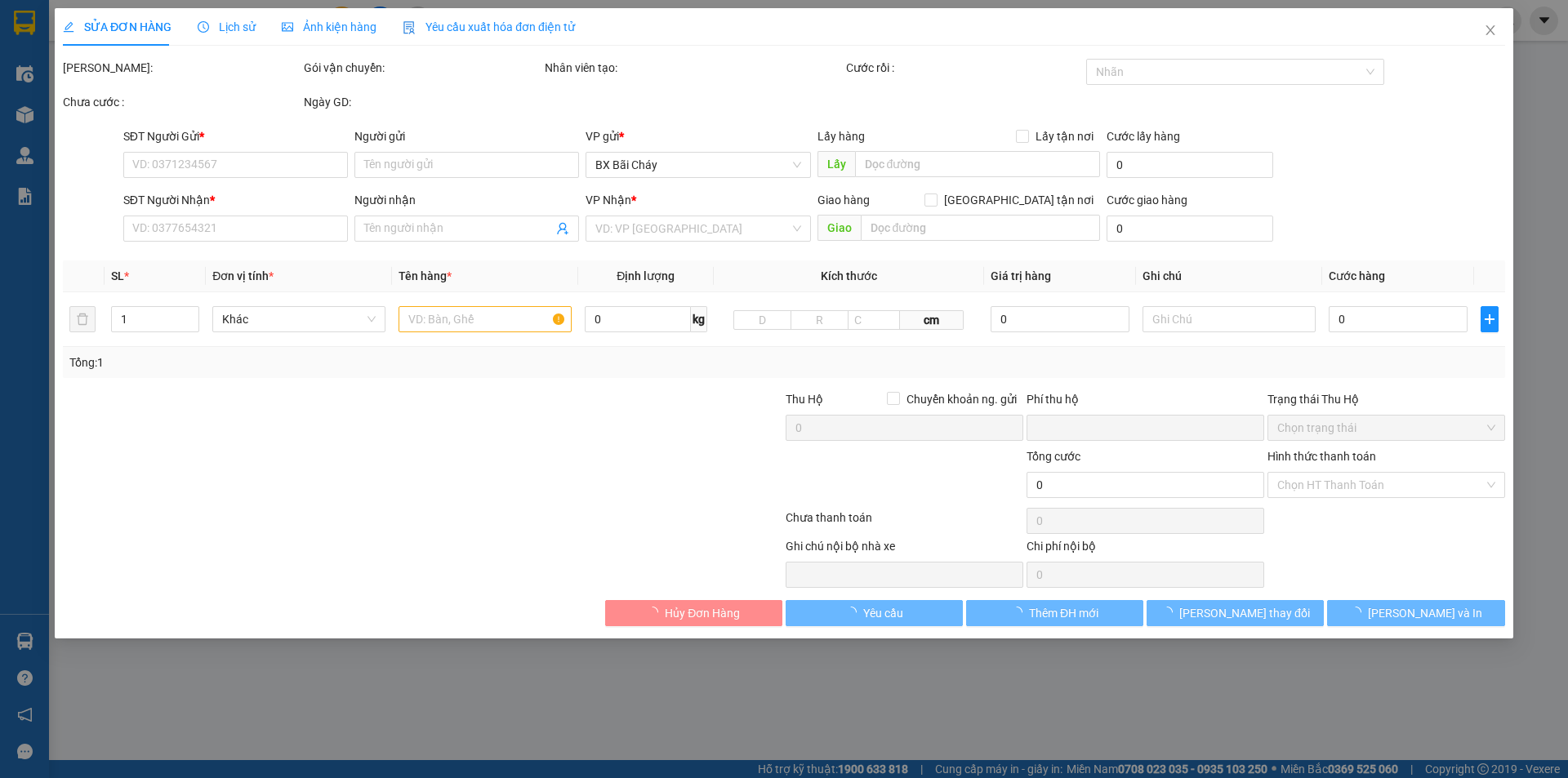
type input "0915700089"
type input "Tuấn"
type input "0382948888"
type input "mỳ cay seon công trường cao đẳng y tế hạ long"
type input "0"
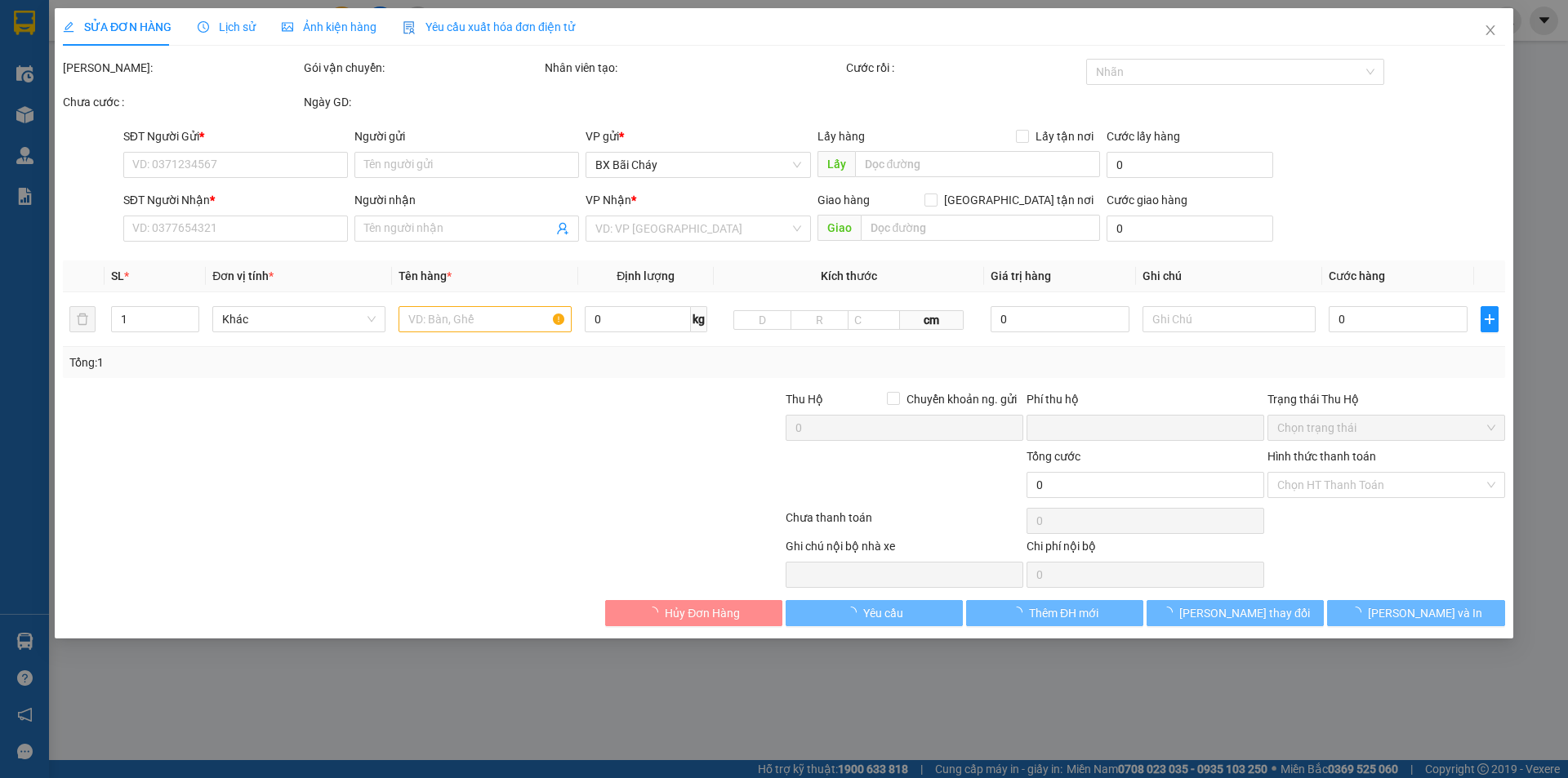
type input "200.000"
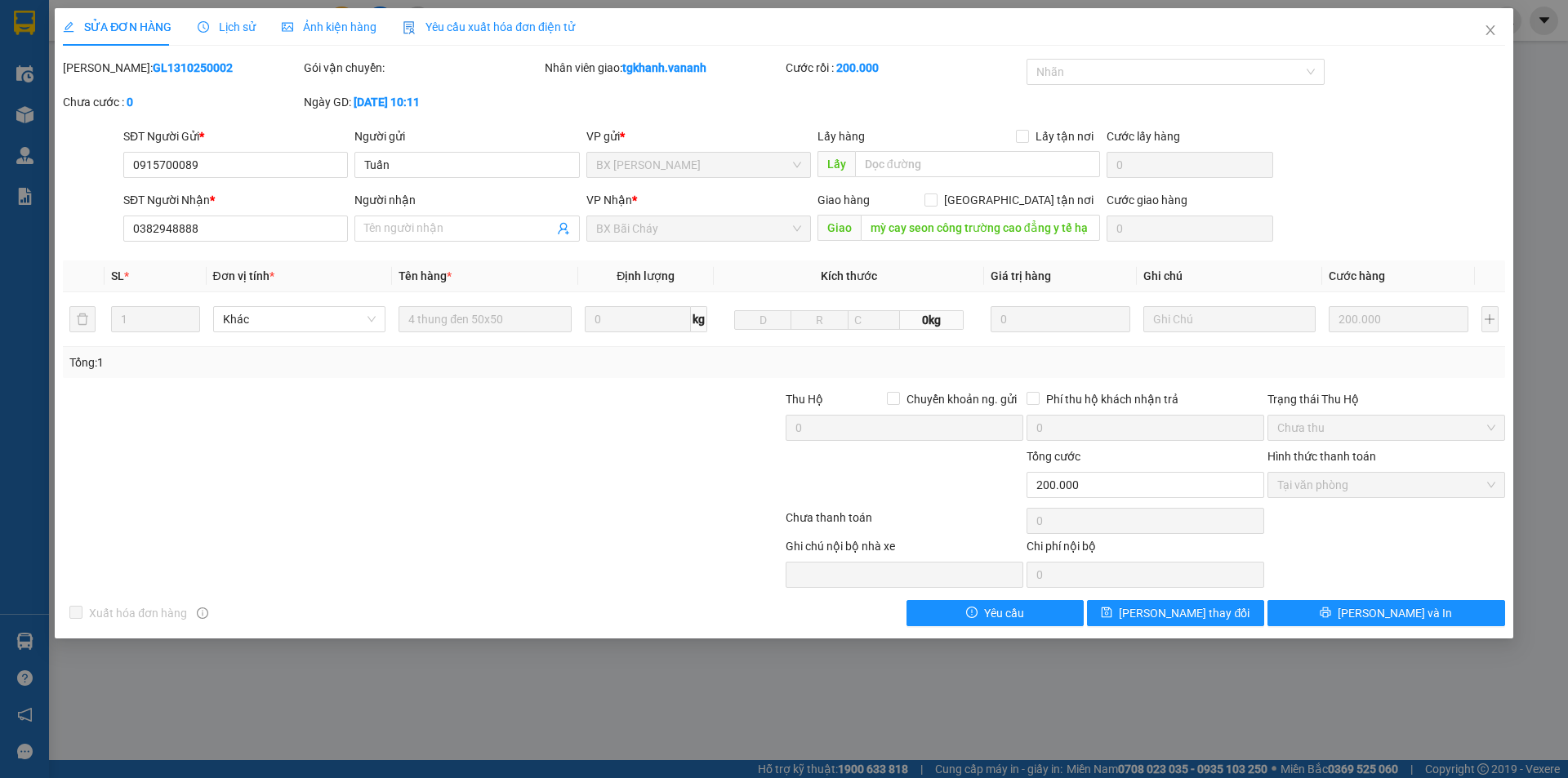
drag, startPoint x: 109, startPoint y: 70, endPoint x: 283, endPoint y: 82, distance: 174.4
click at [283, 82] on div "[PERSON_NAME]: GL1310250002" at bounding box center [181, 76] width 241 height 34
drag, startPoint x: 107, startPoint y: 69, endPoint x: 236, endPoint y: 75, distance: 129.1
click at [236, 75] on div "[PERSON_NAME]: GL1310250002" at bounding box center [181, 68] width 237 height 18
copy b "GL1310250002"
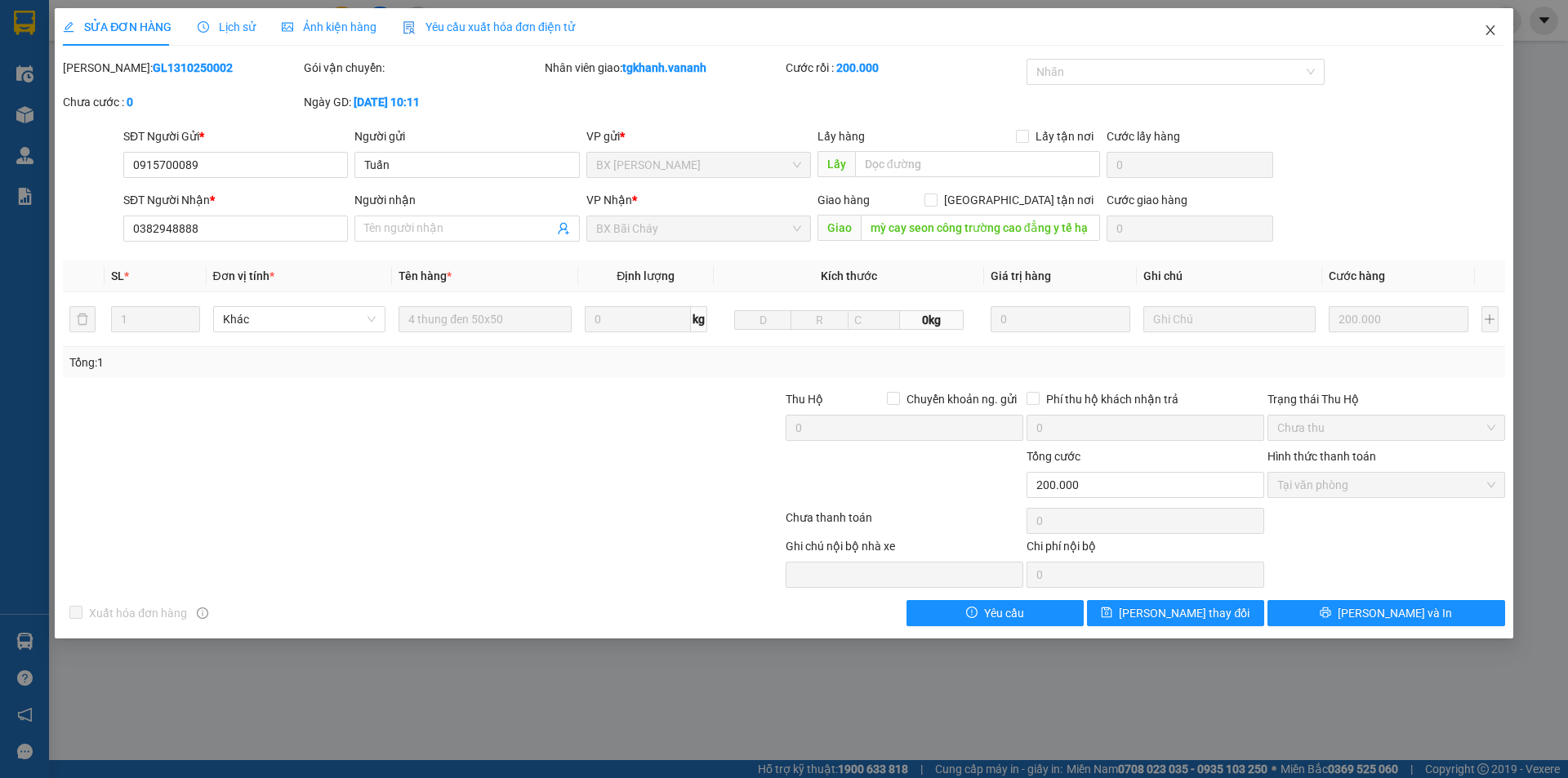
click at [1490, 26] on icon "close" at bounding box center [1490, 30] width 13 height 13
